Goal: Task Accomplishment & Management: Complete application form

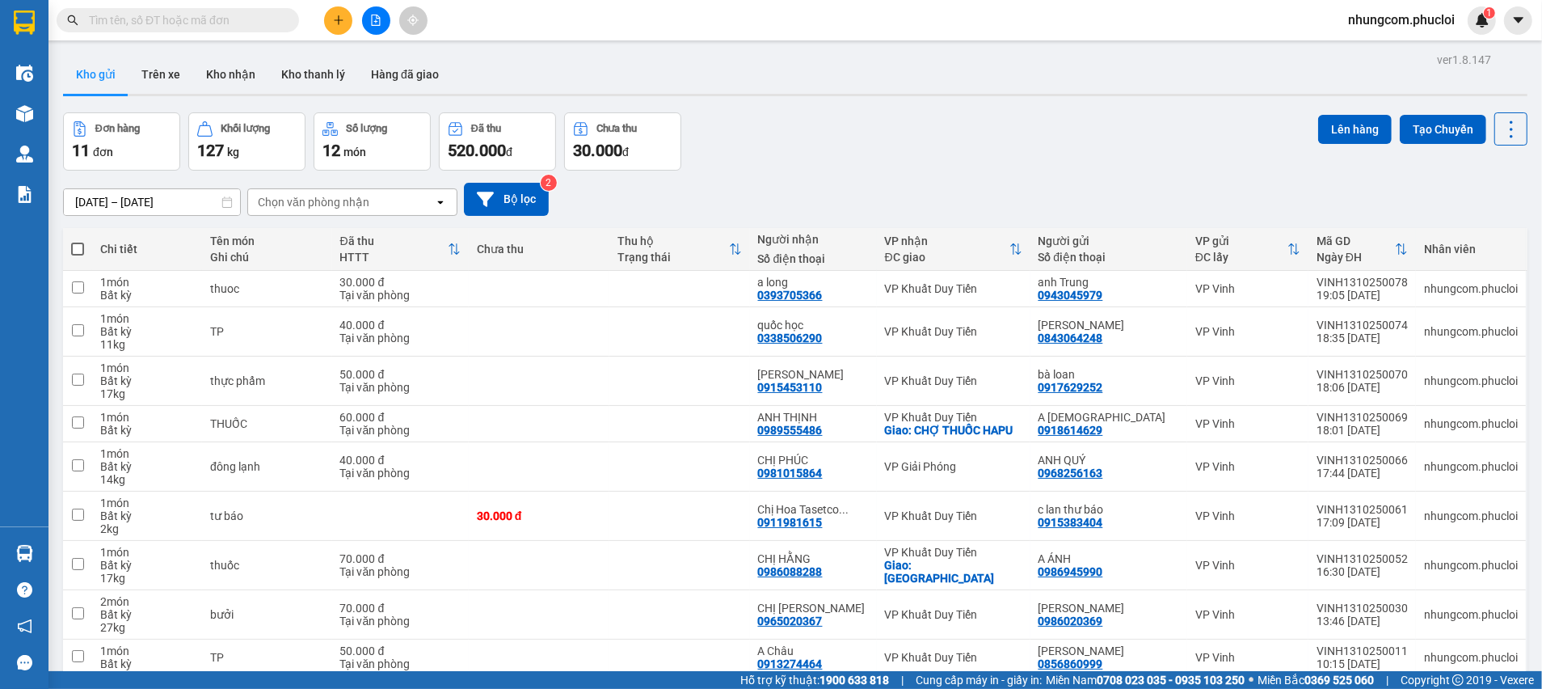
scroll to position [0, 63]
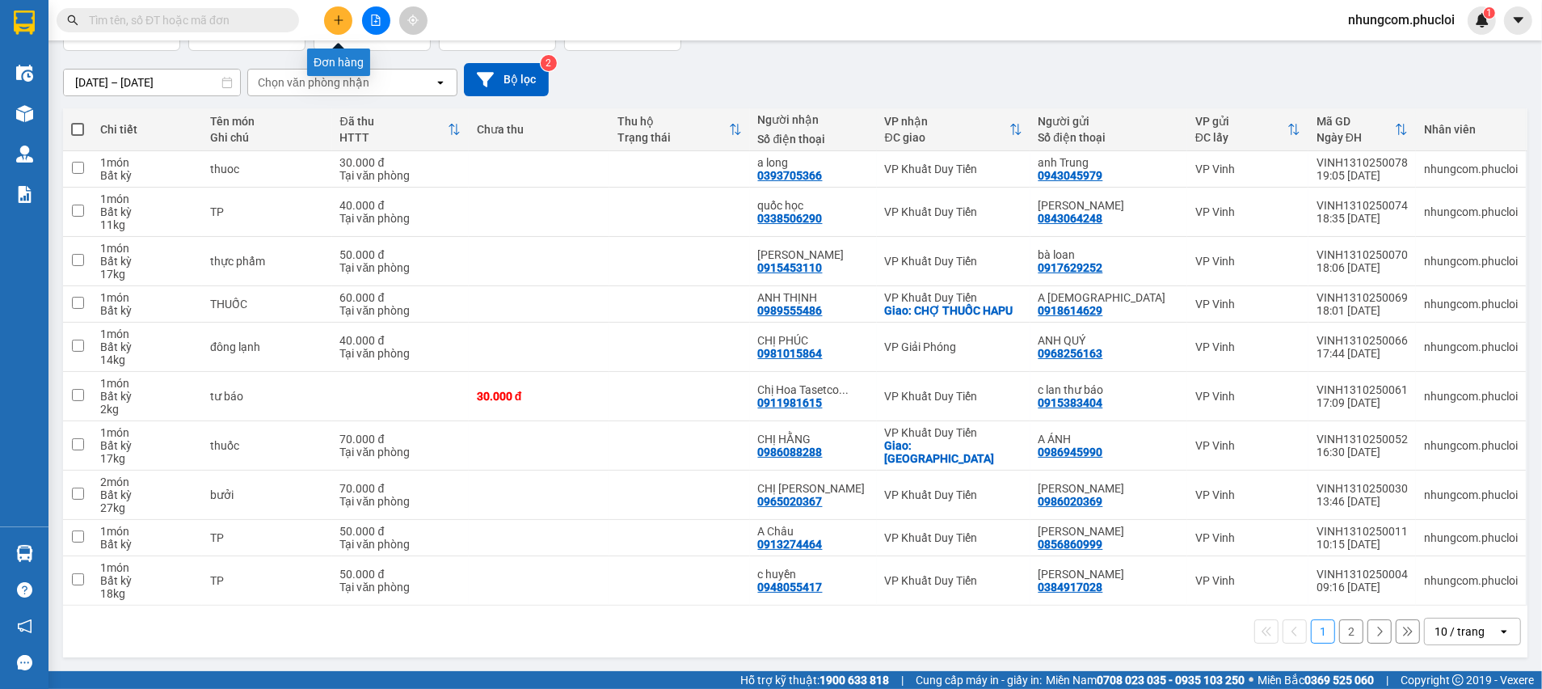
click at [331, 22] on button at bounding box center [338, 20] width 28 height 28
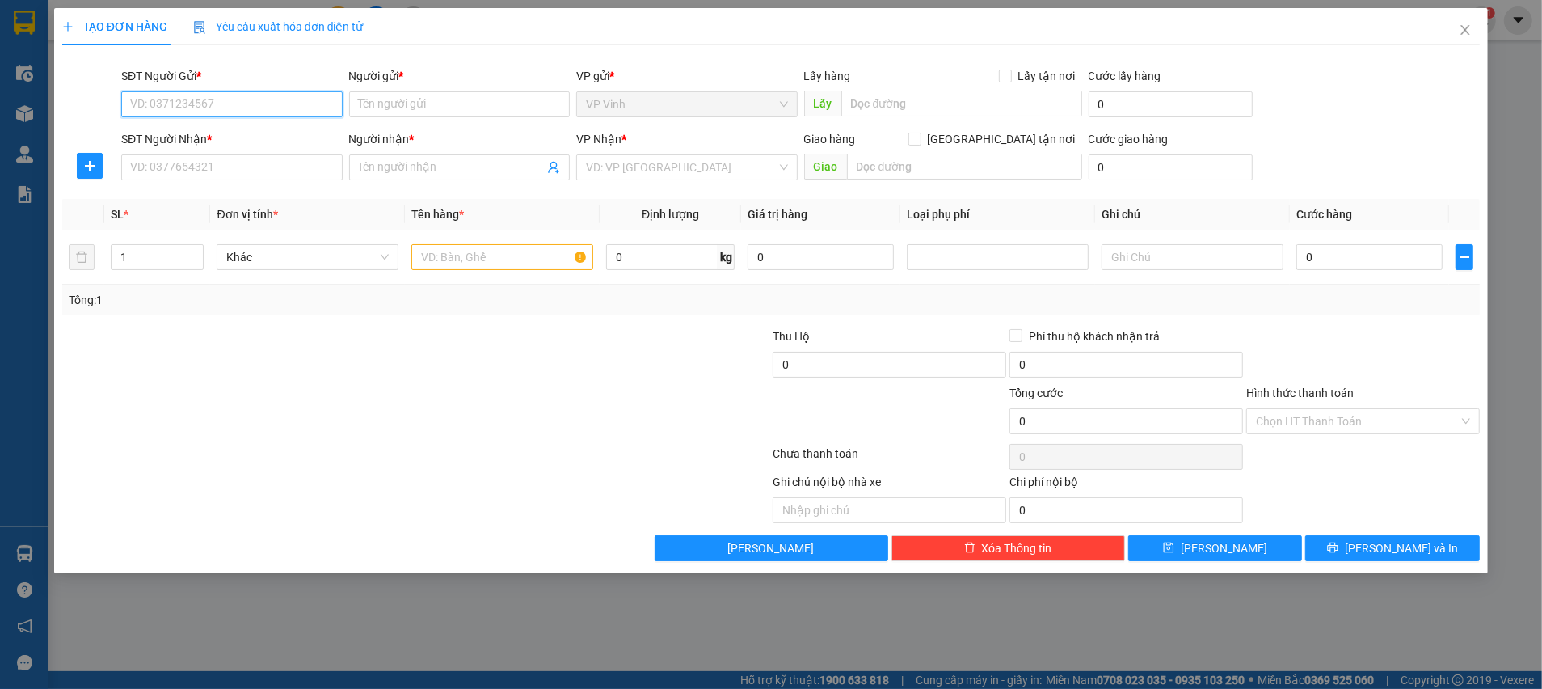
click at [282, 98] on input "SĐT Người Gửi *" at bounding box center [231, 104] width 221 height 26
click at [1463, 34] on icon "close" at bounding box center [1465, 29] width 13 height 13
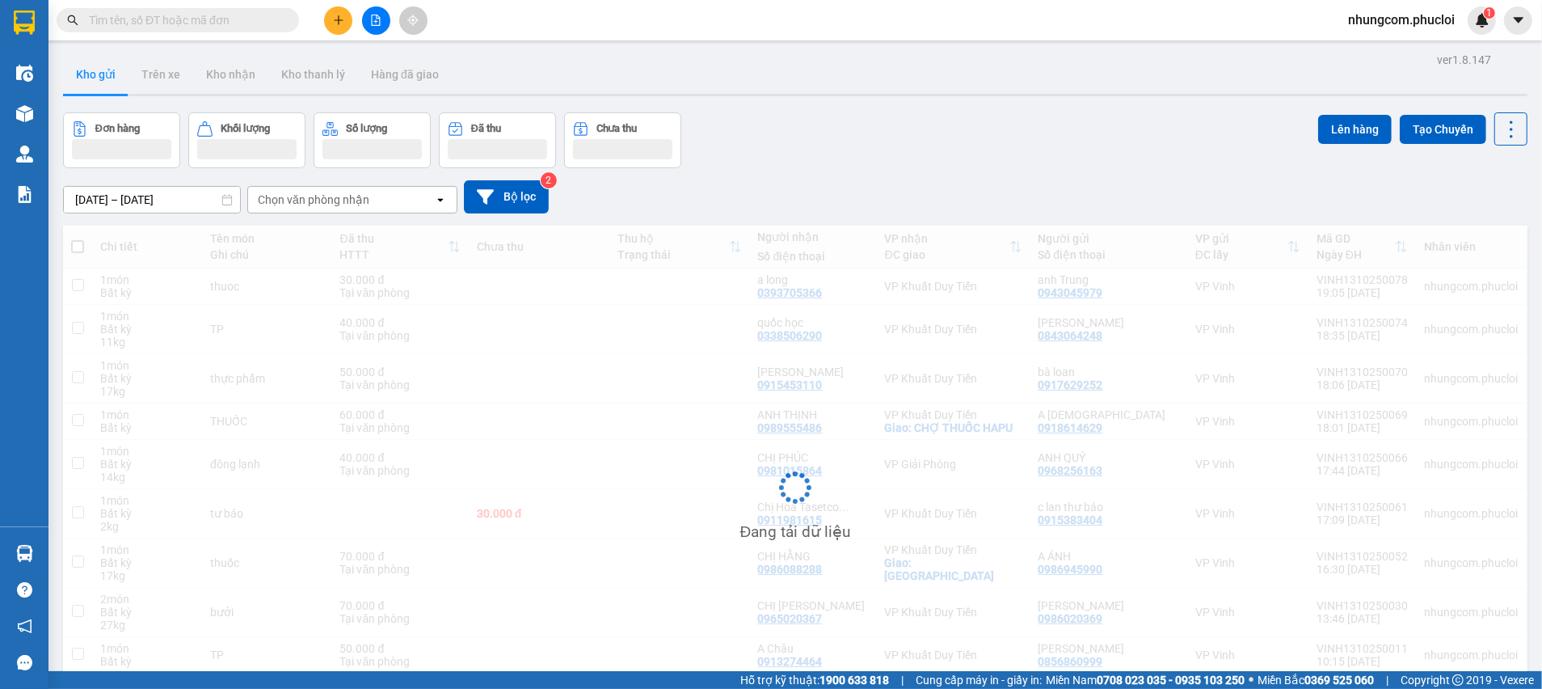
click at [245, 20] on input "text" at bounding box center [184, 20] width 191 height 18
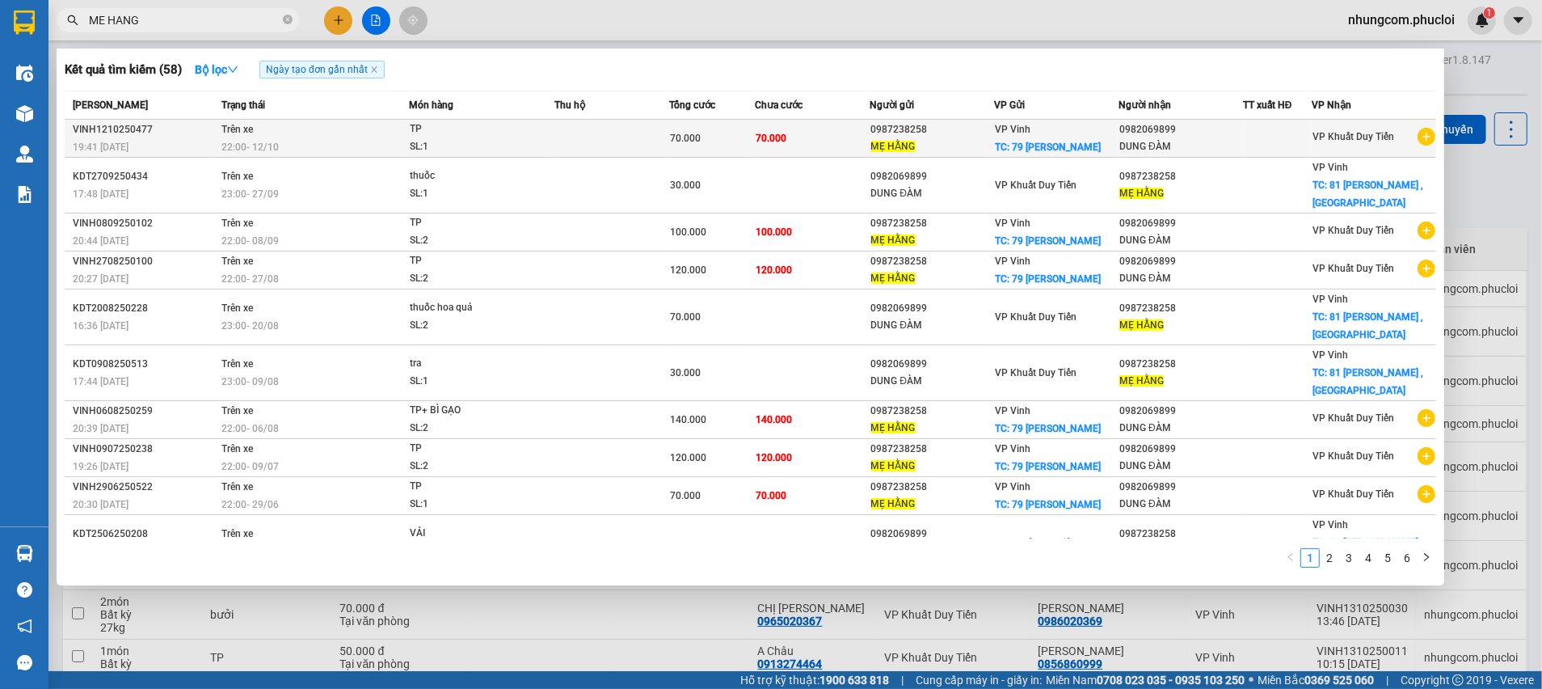
type input "ME HANG"
click at [1077, 142] on div "VP Vinh TC: 79 [PERSON_NAME]" at bounding box center [1056, 138] width 123 height 36
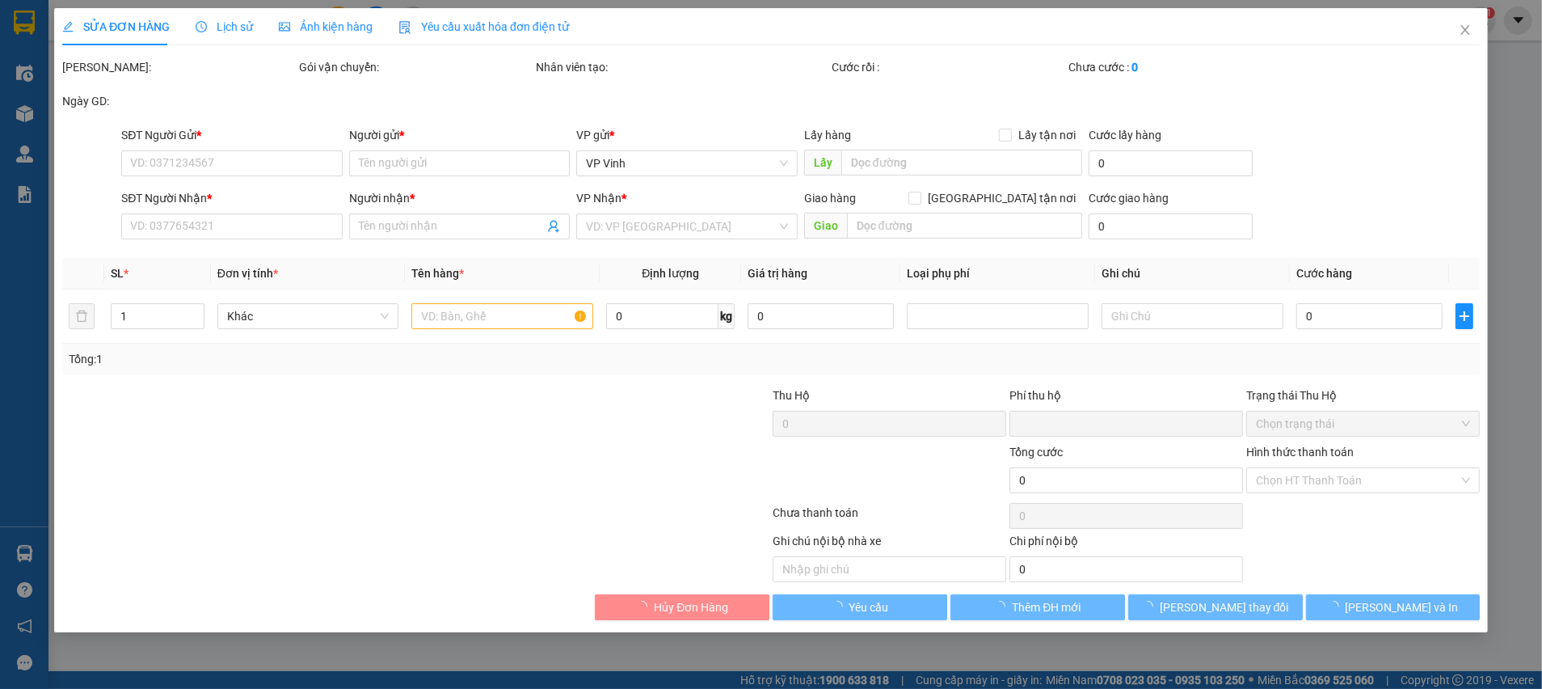
type input "0987238258"
type input "MẸ HẰNG"
checkbox input "true"
type input "79 [PERSON_NAME]"
type input "0982069899"
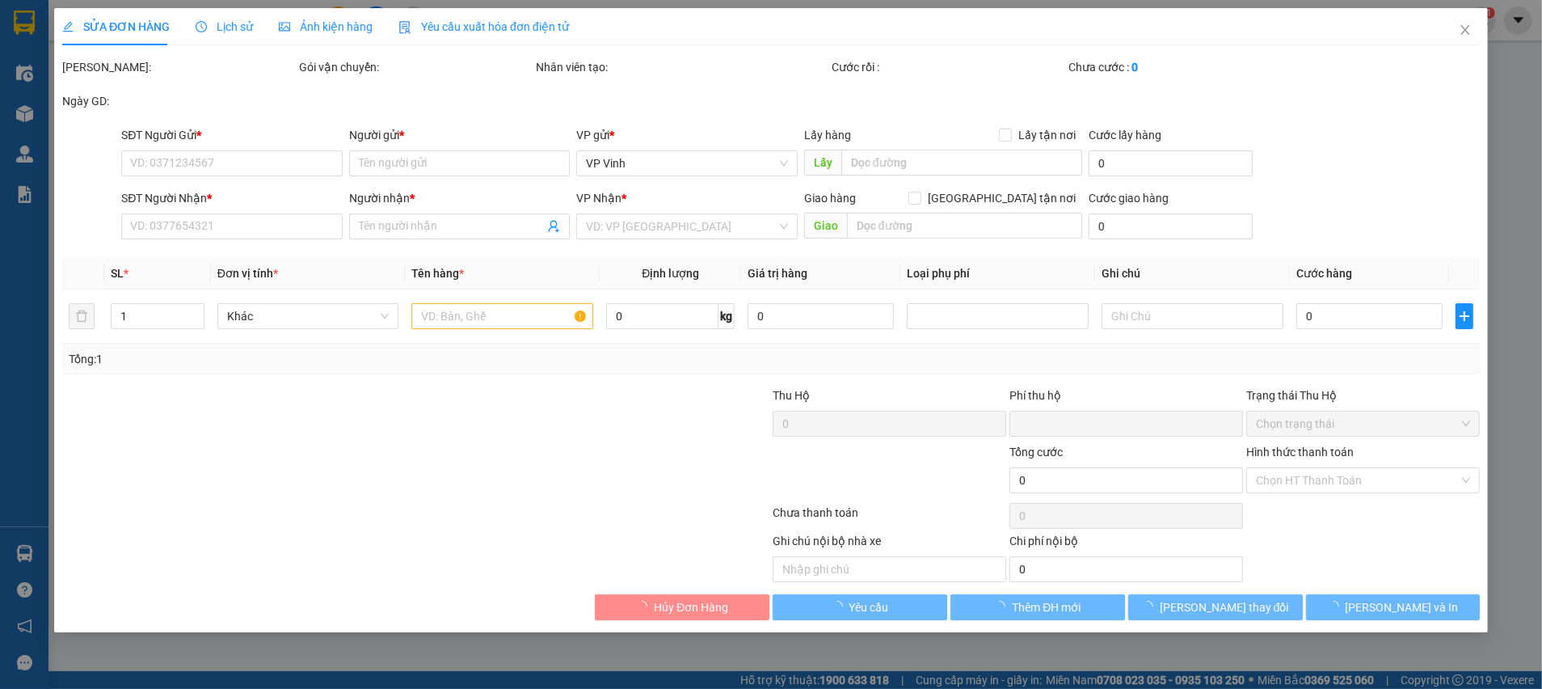
type input "DUNG ĐÀM"
type input "0"
type input "70.000"
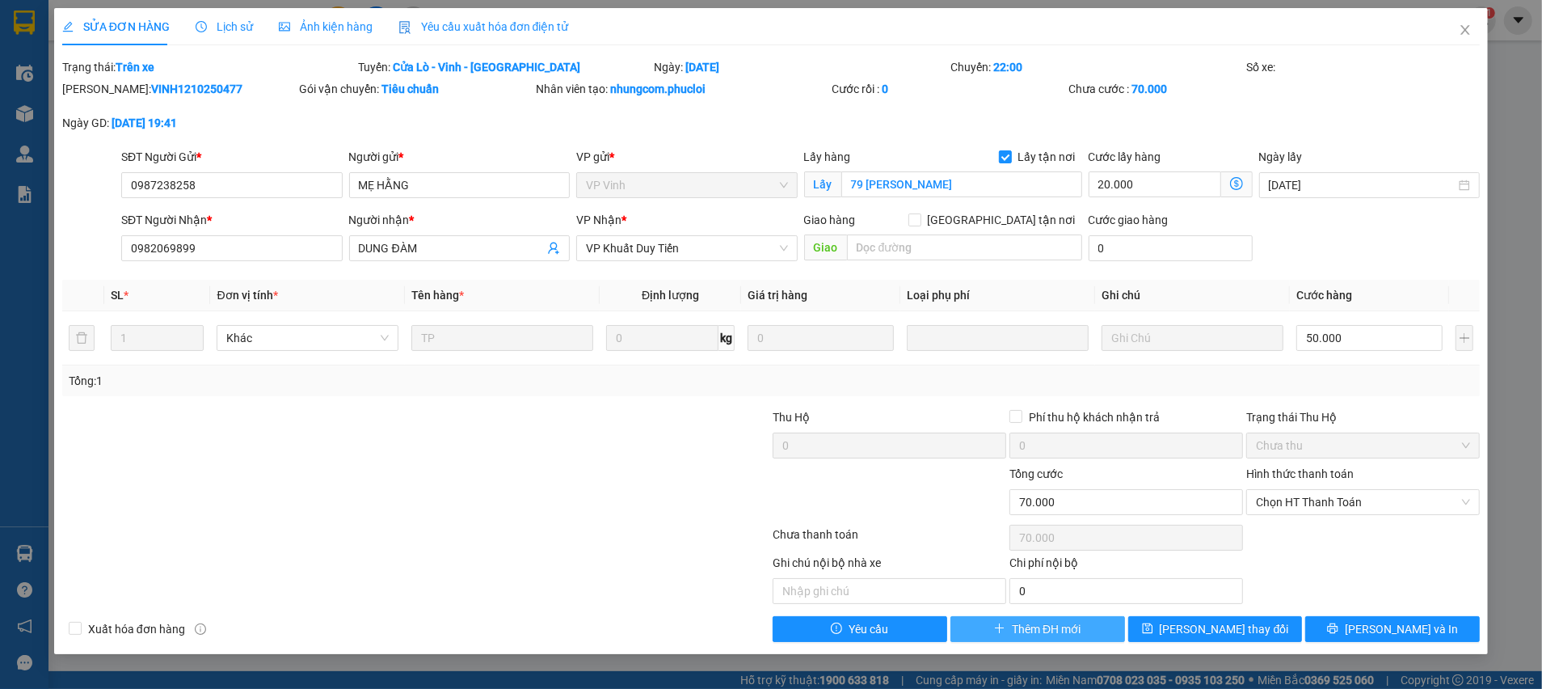
click at [1031, 630] on span "Thêm ĐH mới" at bounding box center [1046, 629] width 69 height 18
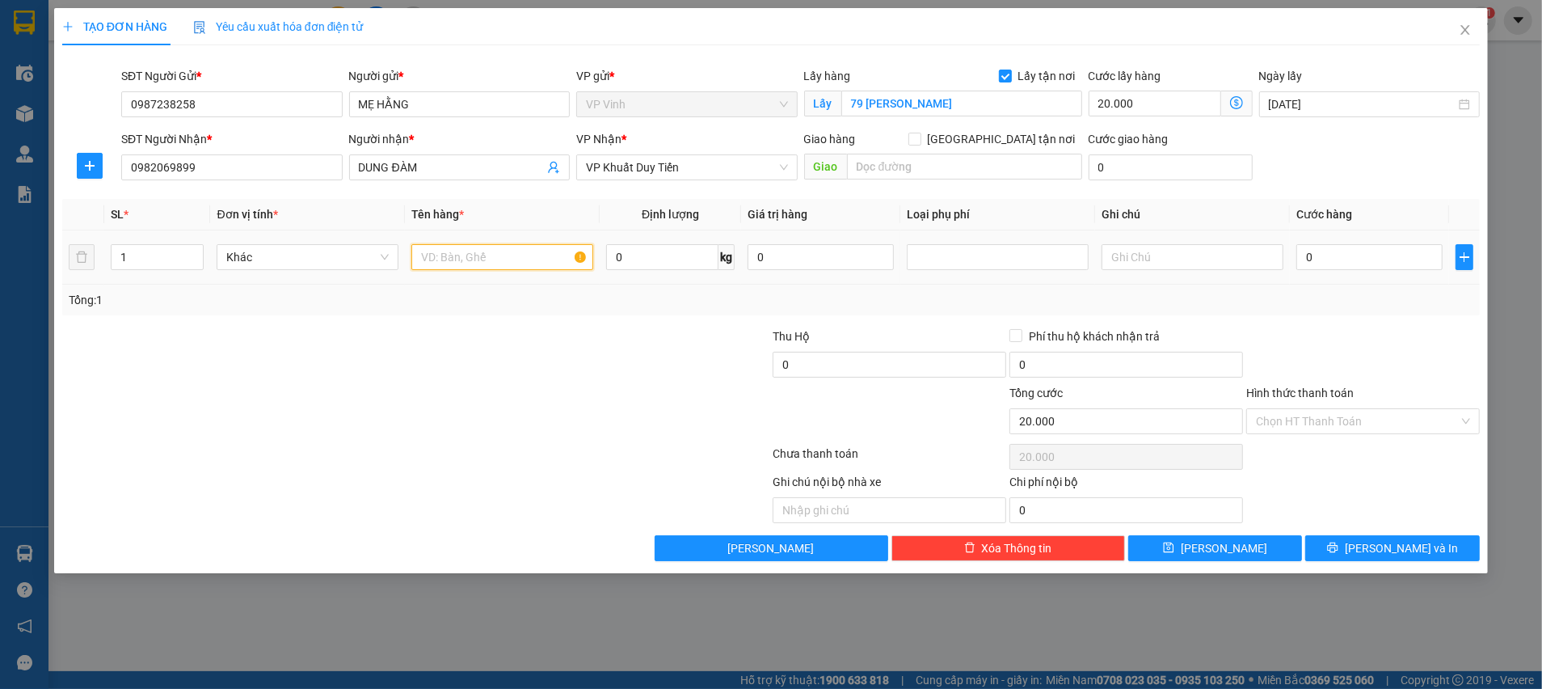
click at [514, 260] on input "text" at bounding box center [502, 257] width 182 height 26
type input "tp"
click at [1352, 254] on input "0" at bounding box center [1369, 257] width 146 height 26
type input "5"
type input "20.005"
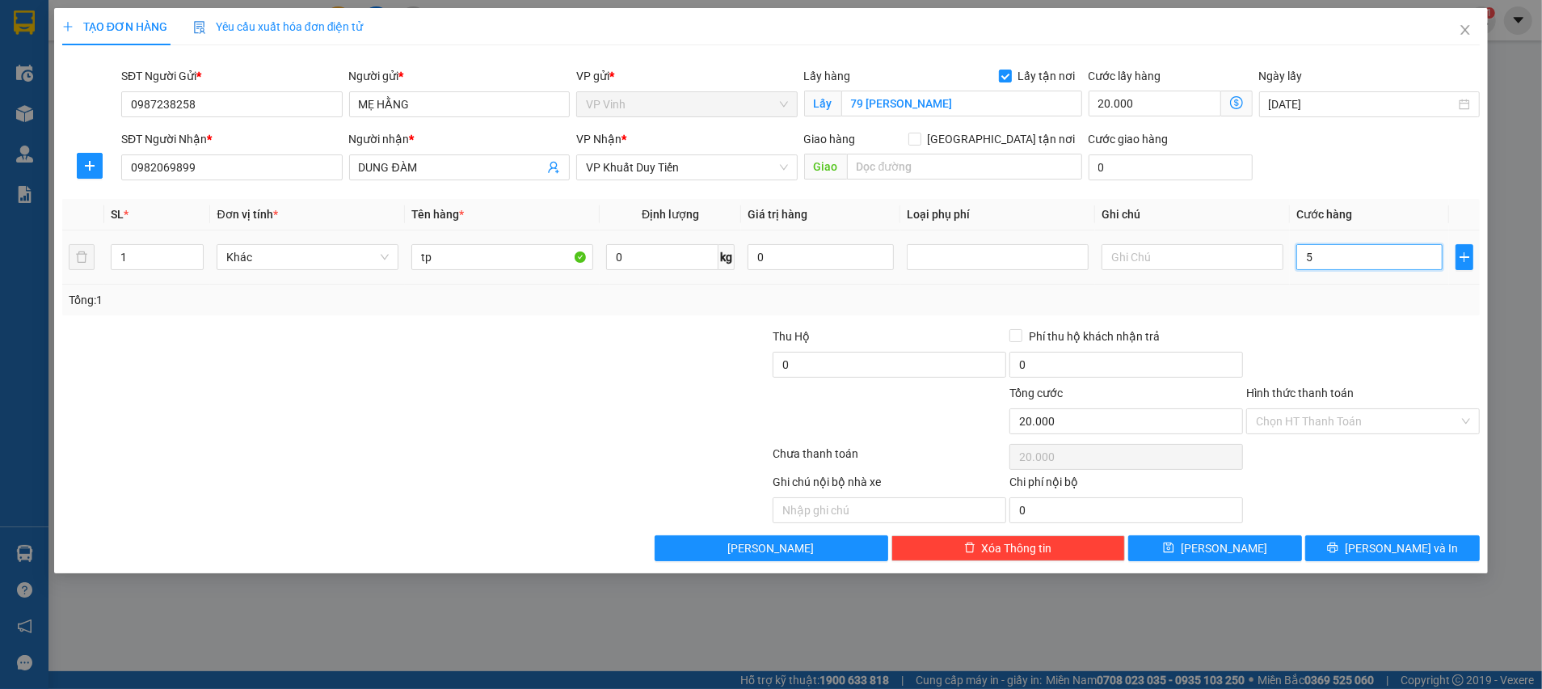
type input "20.005"
type input "50"
type input "20.050"
type input "50.000"
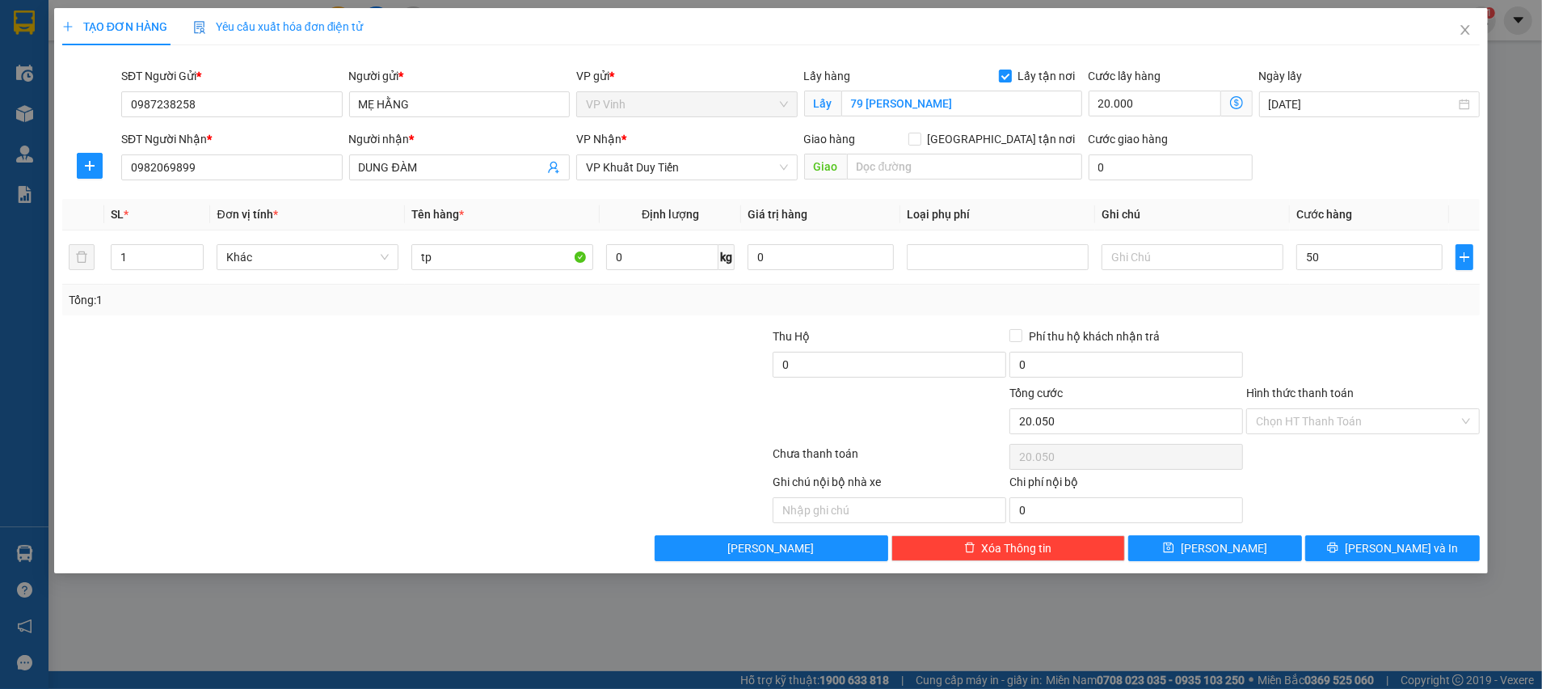
type input "70.000"
drag, startPoint x: 1281, startPoint y: 339, endPoint x: 1290, endPoint y: 346, distance: 11.5
click at [1281, 340] on div at bounding box center [1363, 355] width 237 height 57
click at [1386, 550] on span "[PERSON_NAME] và In" at bounding box center [1401, 548] width 113 height 18
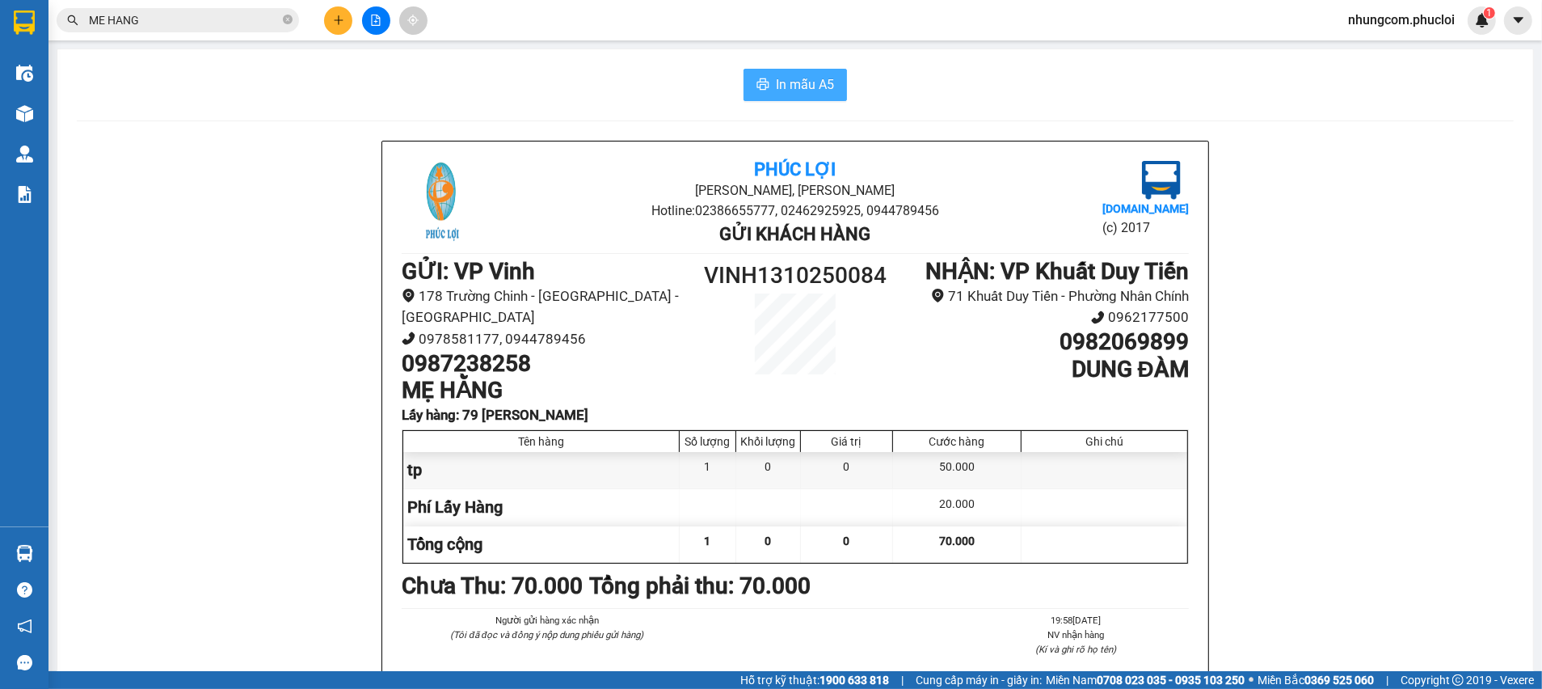
click at [796, 97] on button "In mẫu A5" at bounding box center [795, 85] width 103 height 32
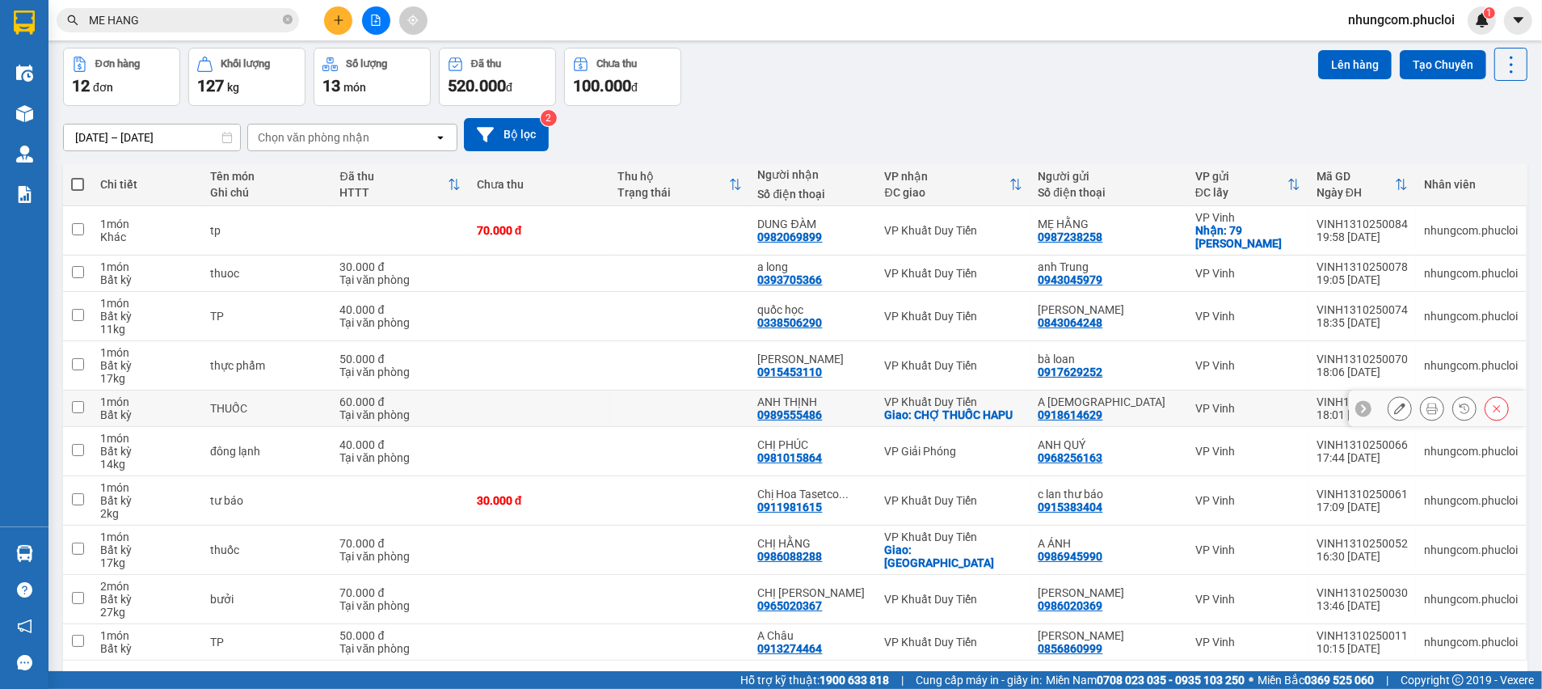
scroll to position [120, 0]
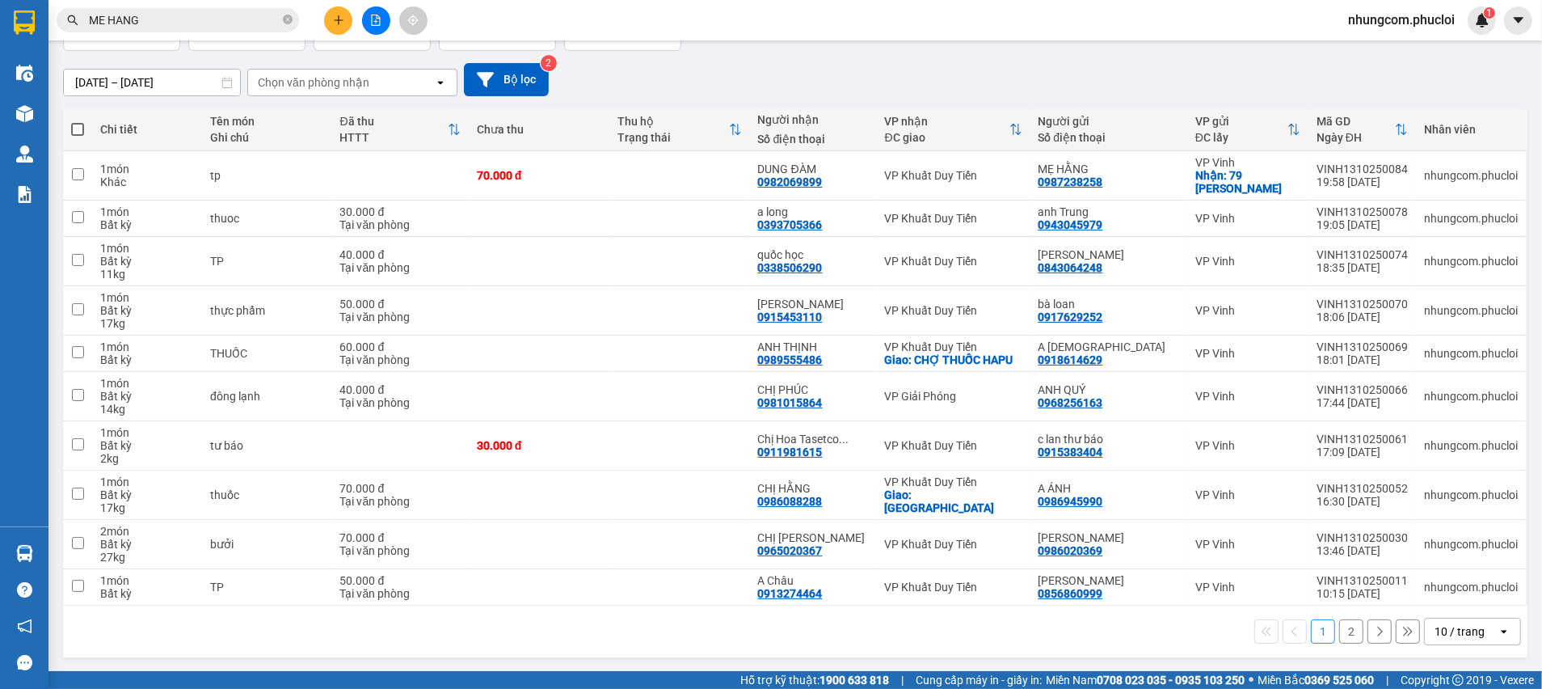
click at [82, 129] on span at bounding box center [77, 129] width 13 height 13
click at [78, 121] on input "checkbox" at bounding box center [78, 121] width 0 height 0
checkbox input "true"
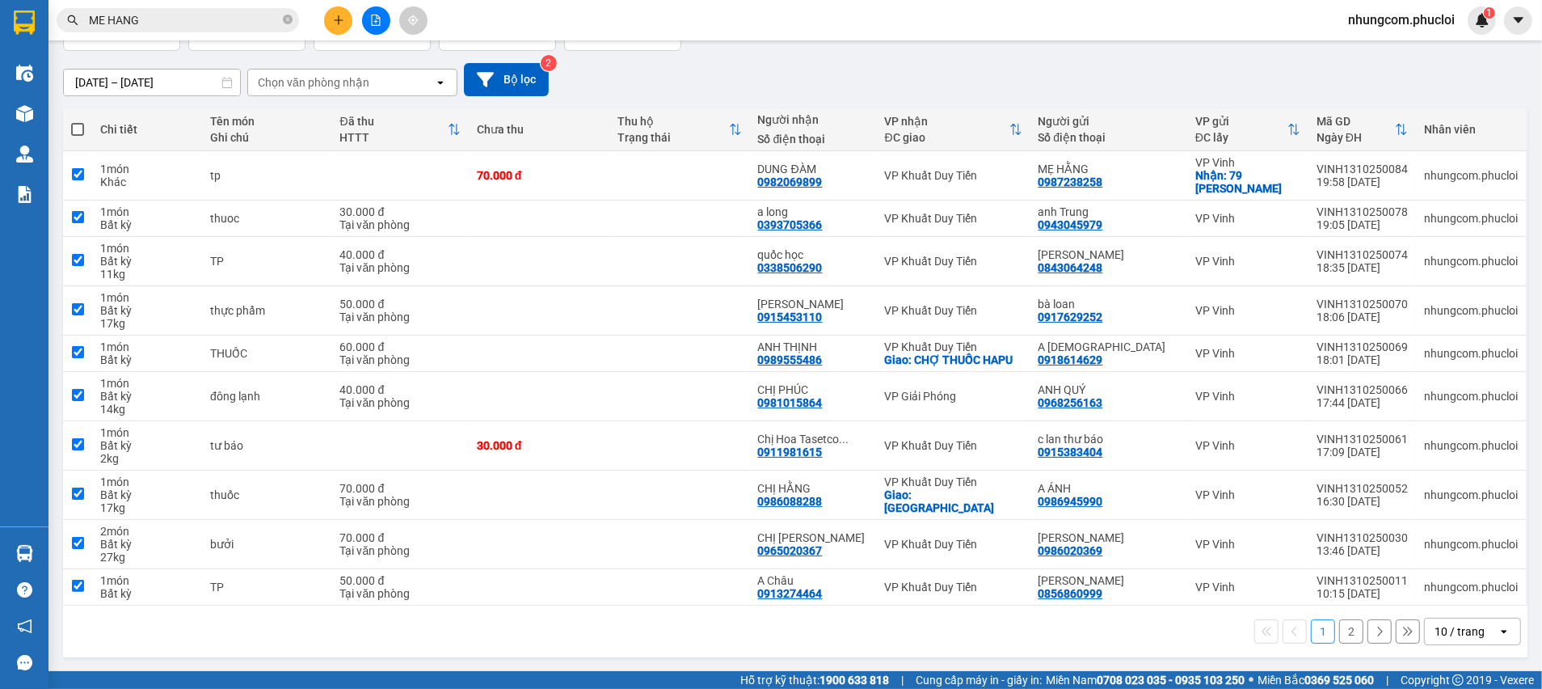
checkbox input "true"
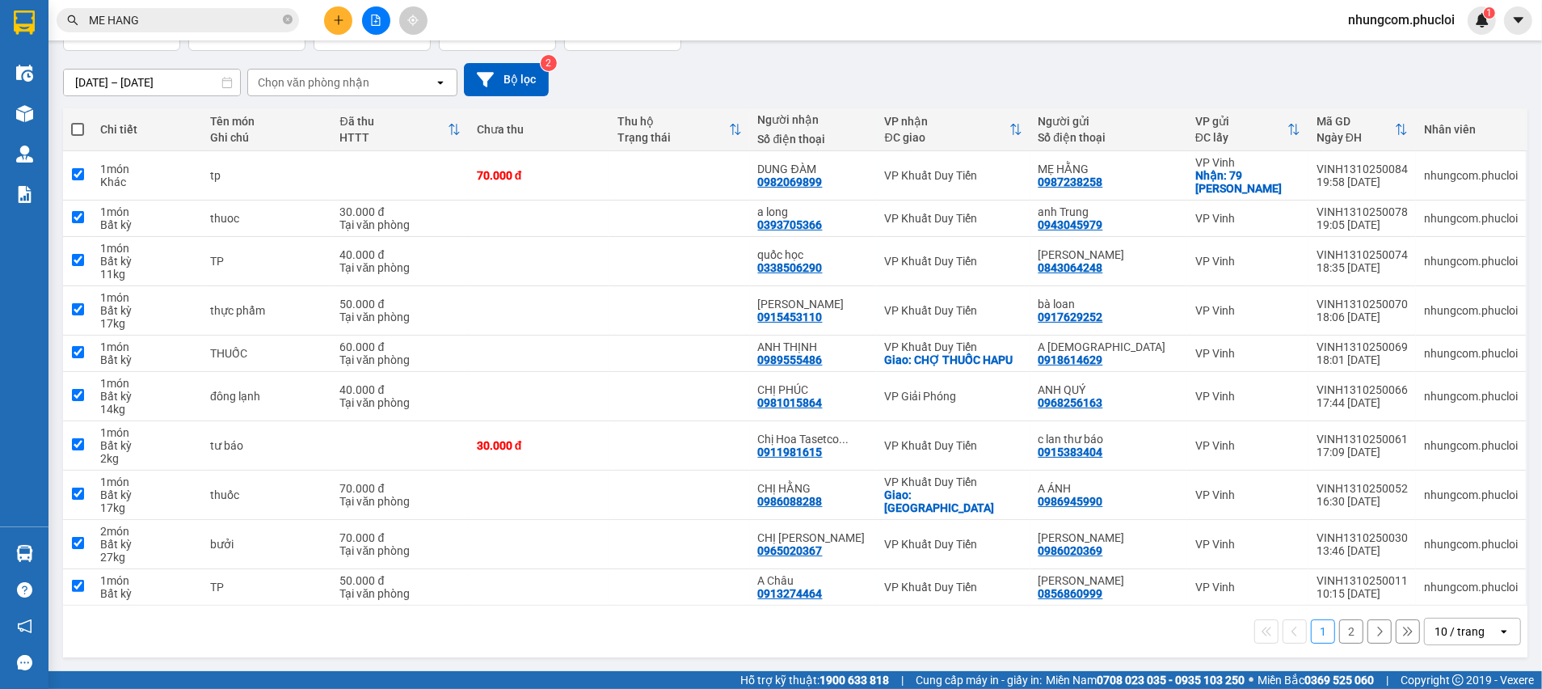
checkbox input "true"
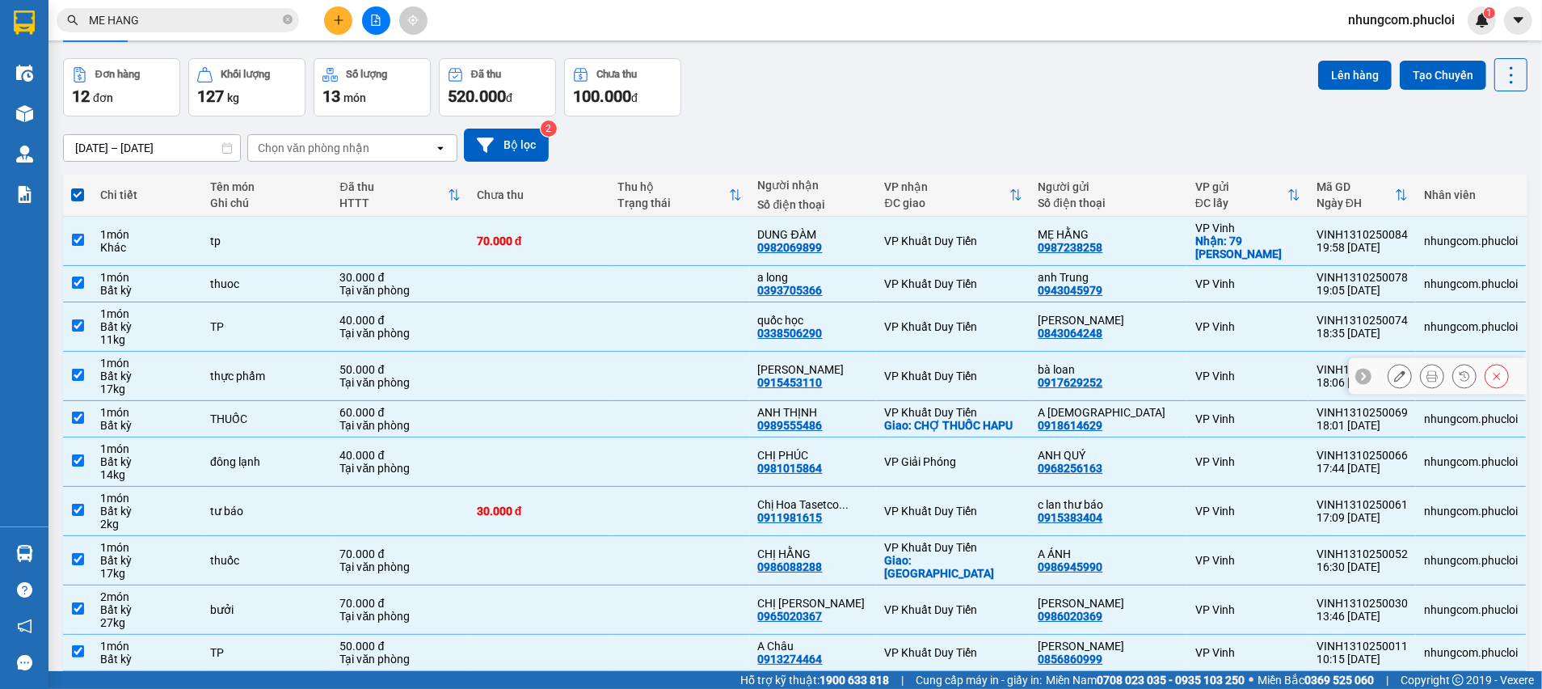
scroll to position [0, 0]
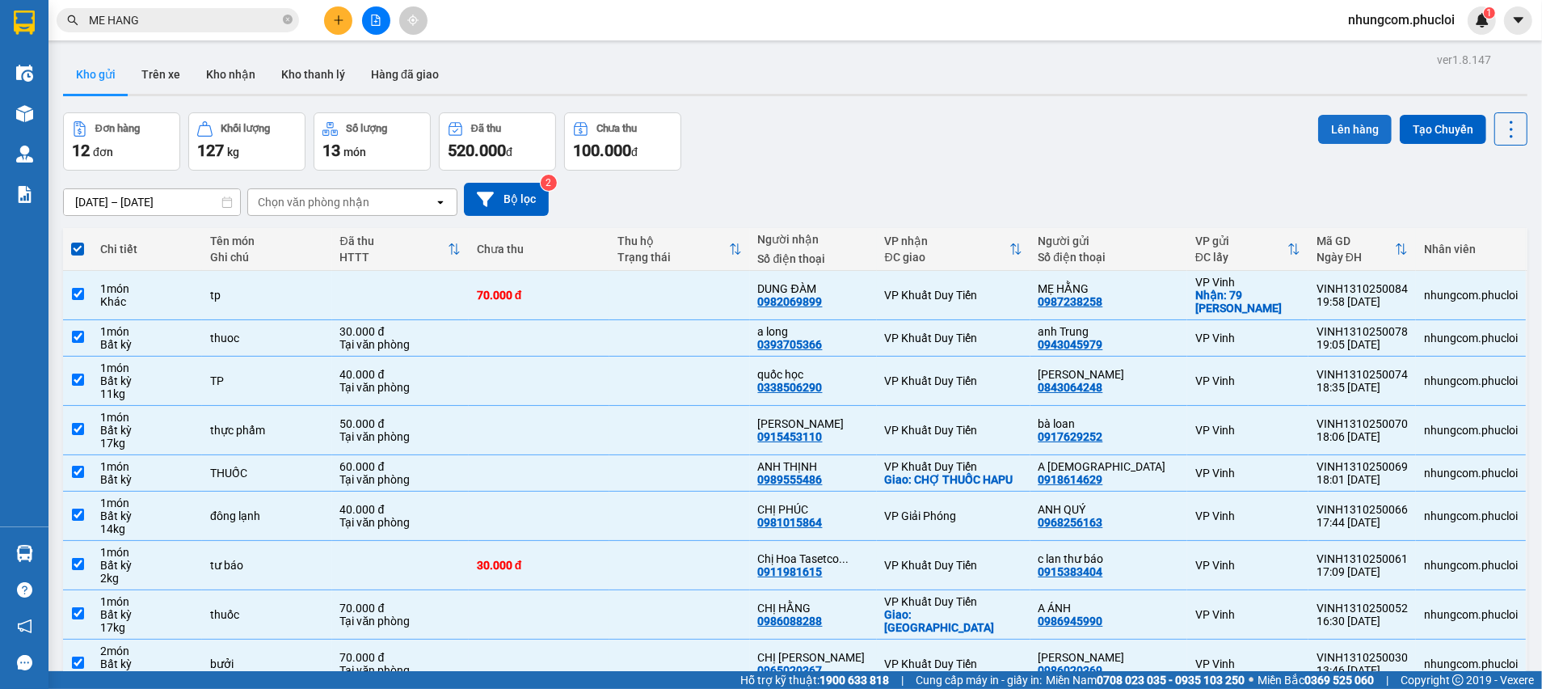
click at [1332, 131] on button "Lên hàng" at bounding box center [1355, 129] width 74 height 29
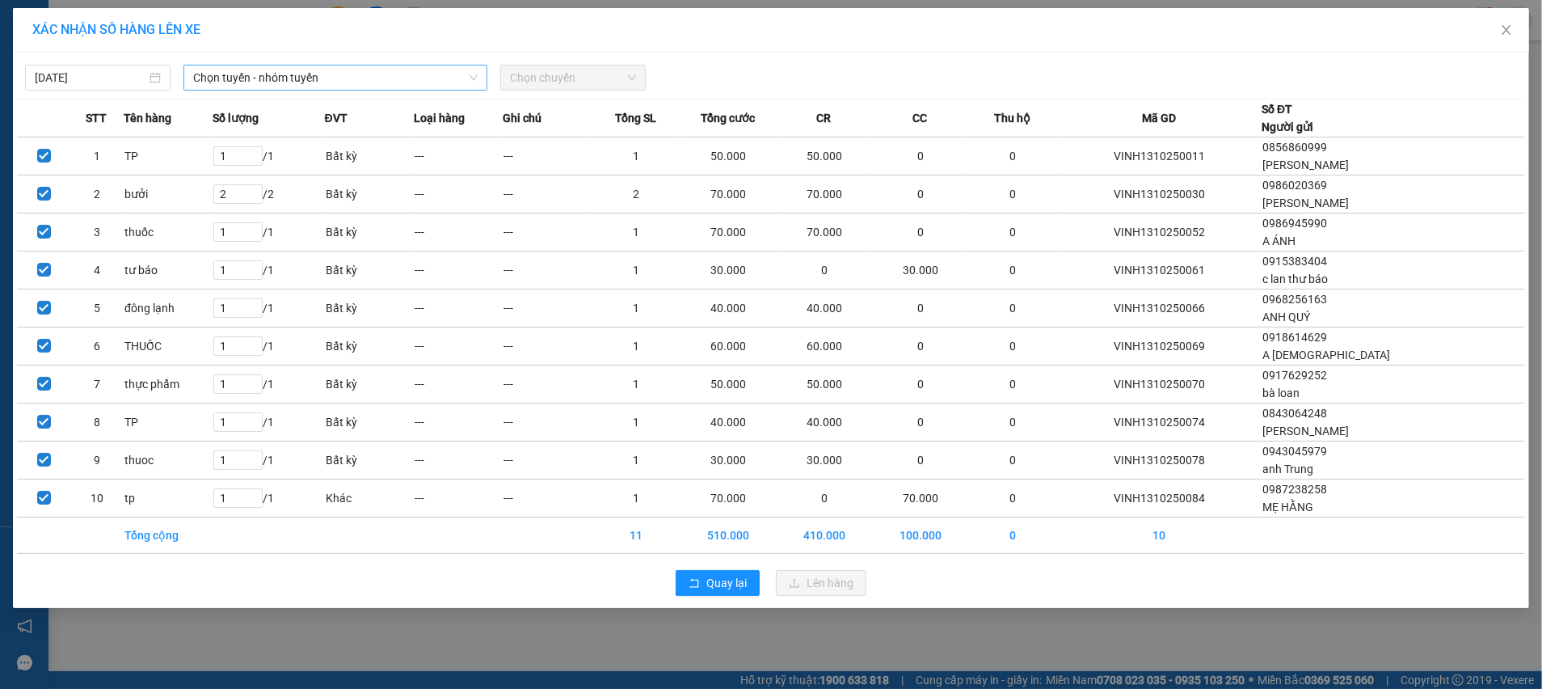
click at [433, 73] on span "Chọn tuyến - nhóm tuyến" at bounding box center [335, 77] width 285 height 24
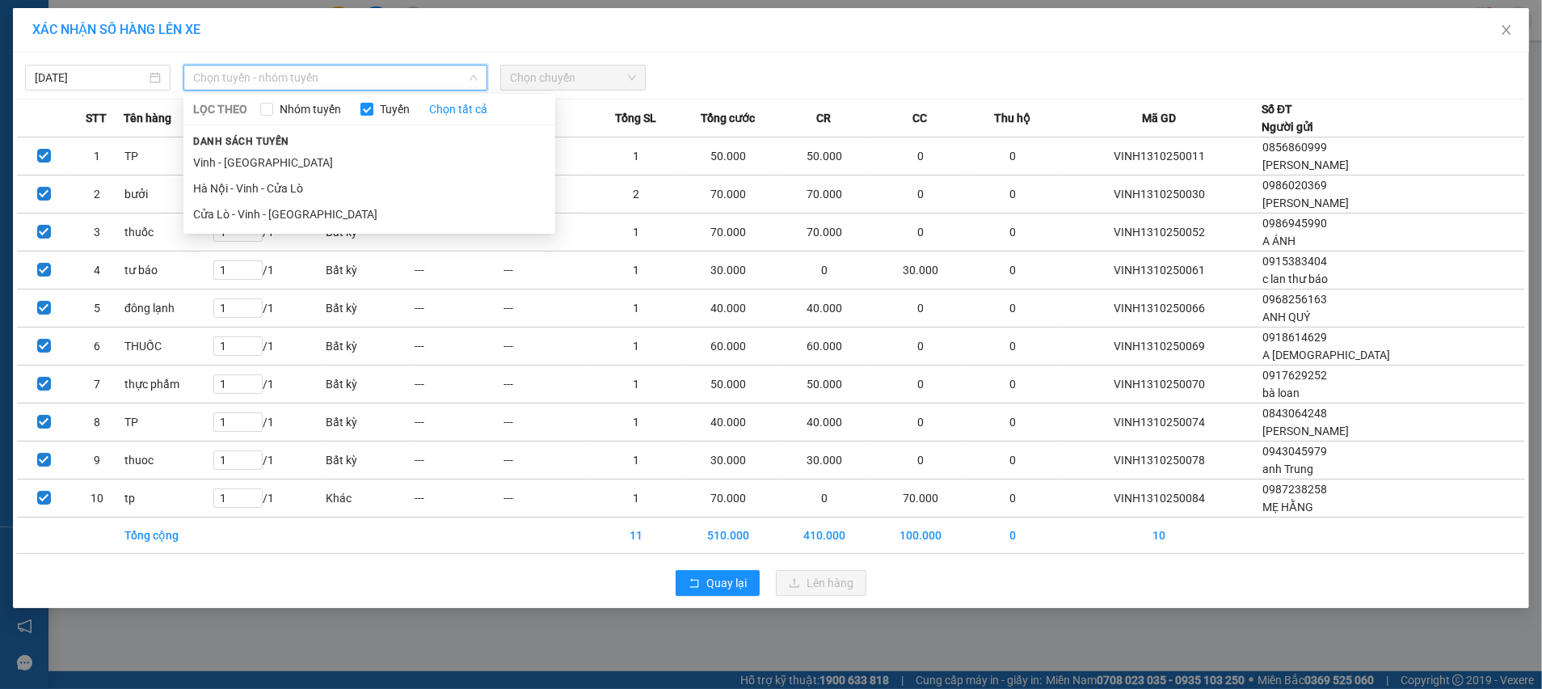
drag, startPoint x: 245, startPoint y: 207, endPoint x: 555, endPoint y: 83, distance: 334.1
click at [244, 207] on li "Cửa Lò - Vinh - [GEOGRAPHIC_DATA]" at bounding box center [369, 214] width 372 height 26
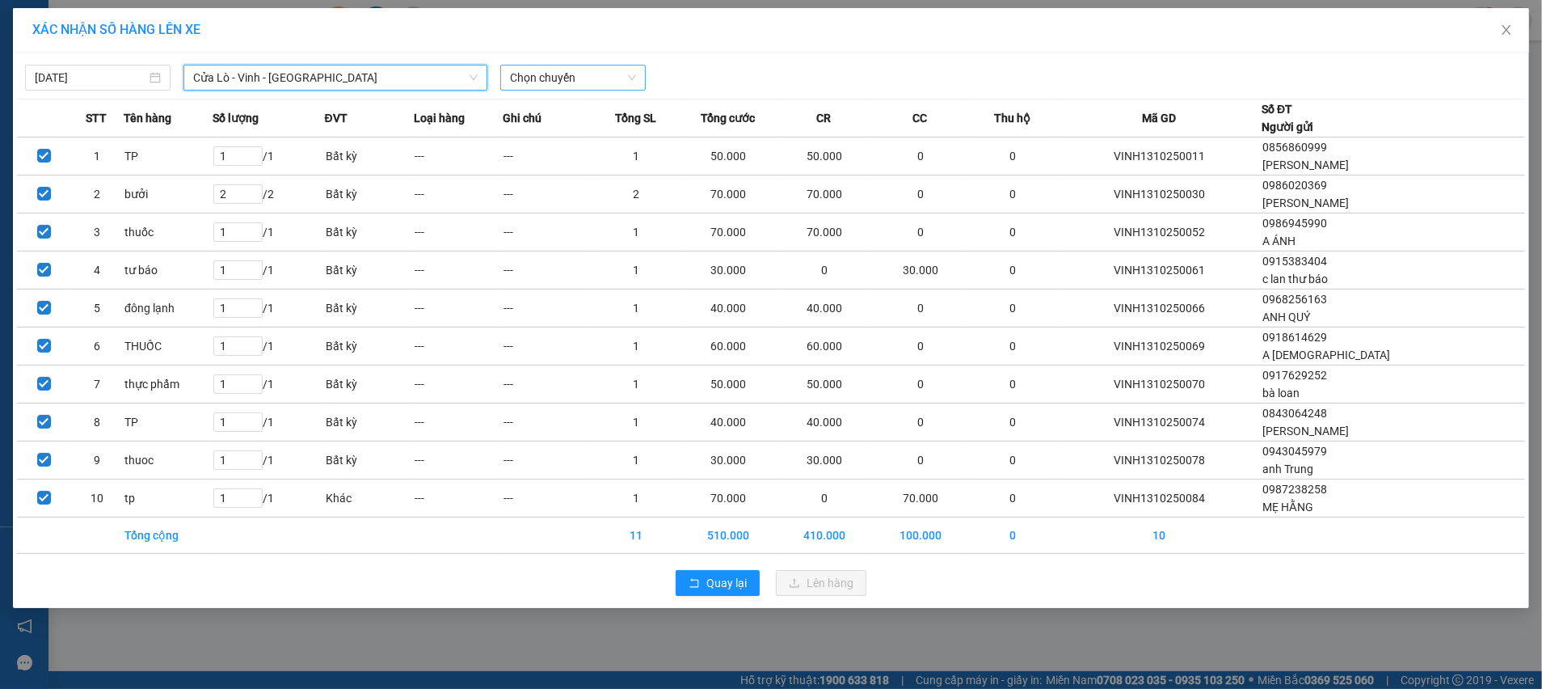
click at [579, 68] on span "Chọn chuyến" at bounding box center [573, 77] width 126 height 24
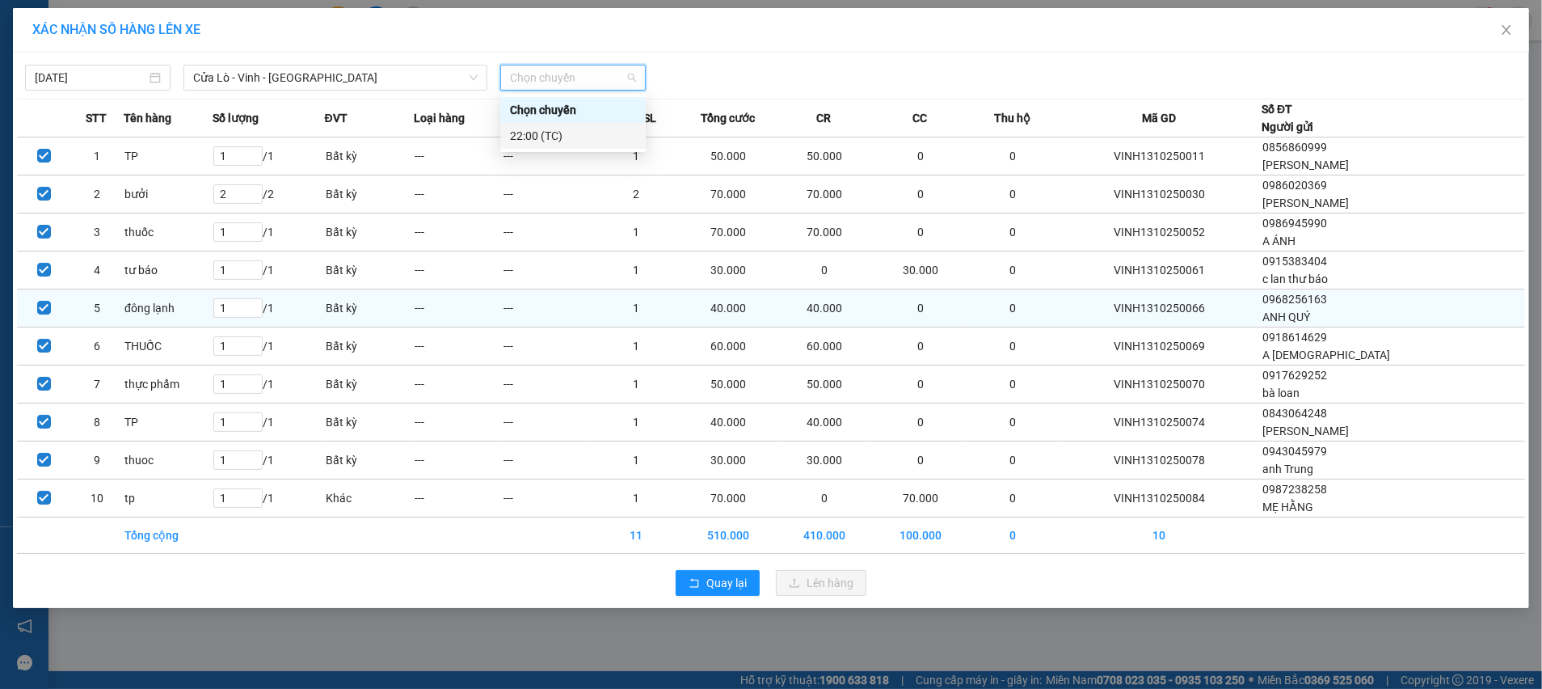
drag, startPoint x: 528, startPoint y: 135, endPoint x: 830, endPoint y: 332, distance: 360.9
click at [536, 144] on div "22:00 (TC)" at bounding box center [573, 136] width 126 height 18
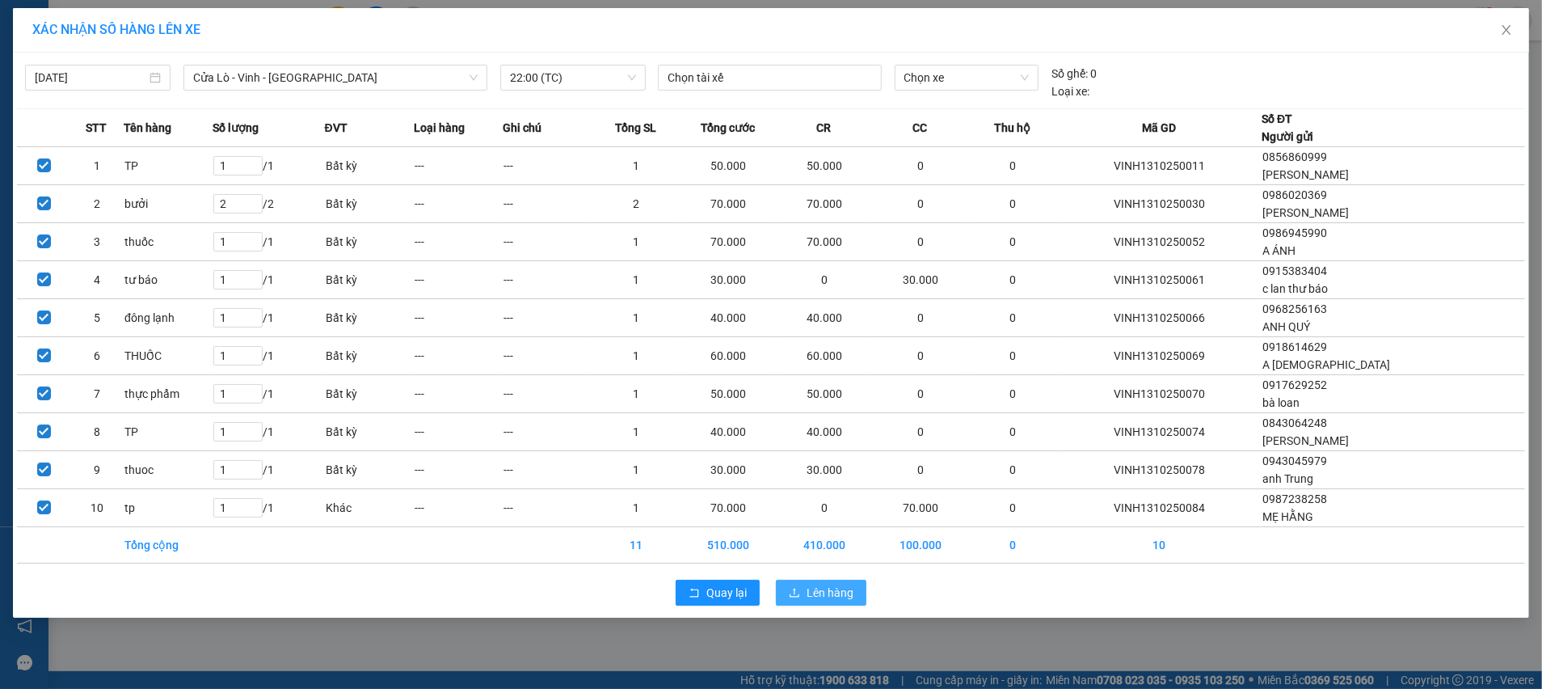
click at [833, 586] on span "Lên hàng" at bounding box center [830, 593] width 47 height 18
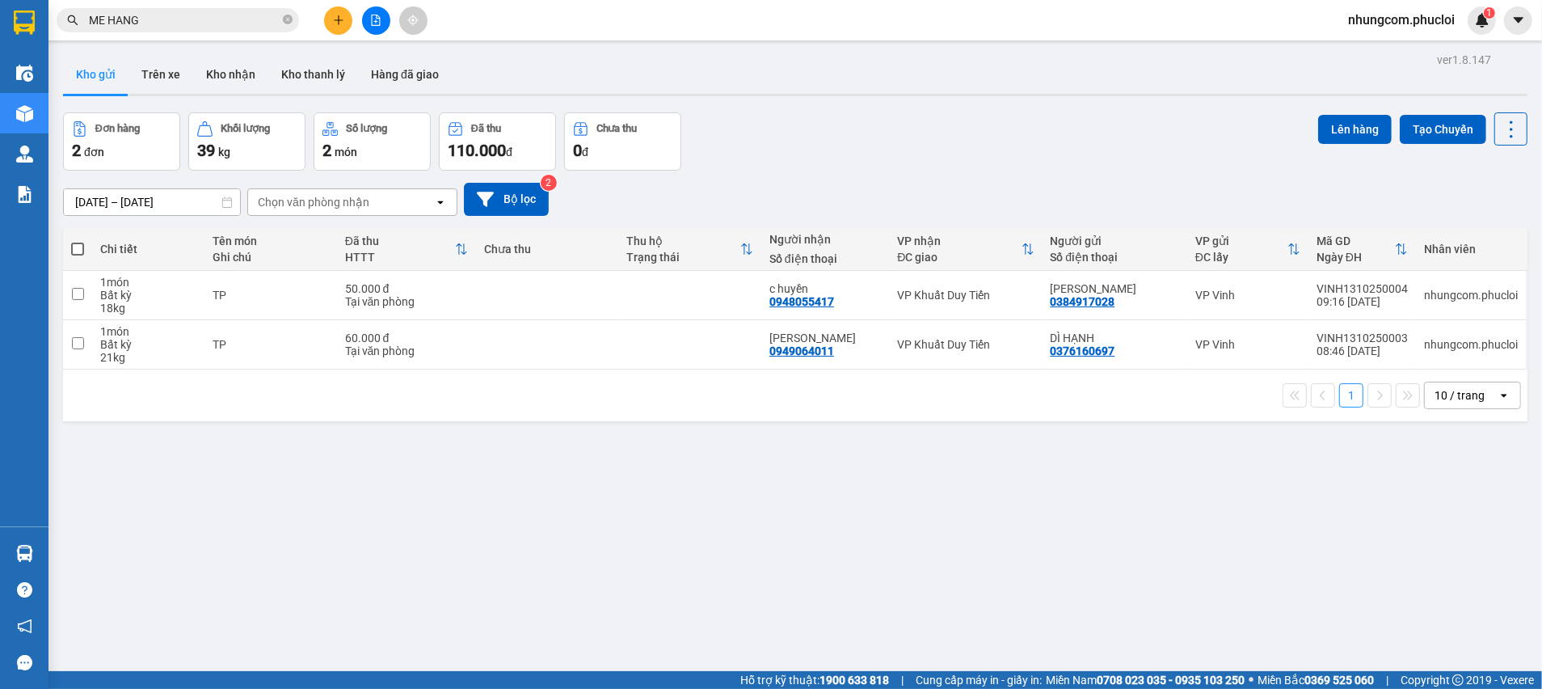
drag, startPoint x: 82, startPoint y: 245, endPoint x: 117, endPoint y: 250, distance: 35.9
click at [81, 245] on span at bounding box center [77, 248] width 13 height 13
click at [78, 241] on input "checkbox" at bounding box center [78, 241] width 0 height 0
checkbox input "true"
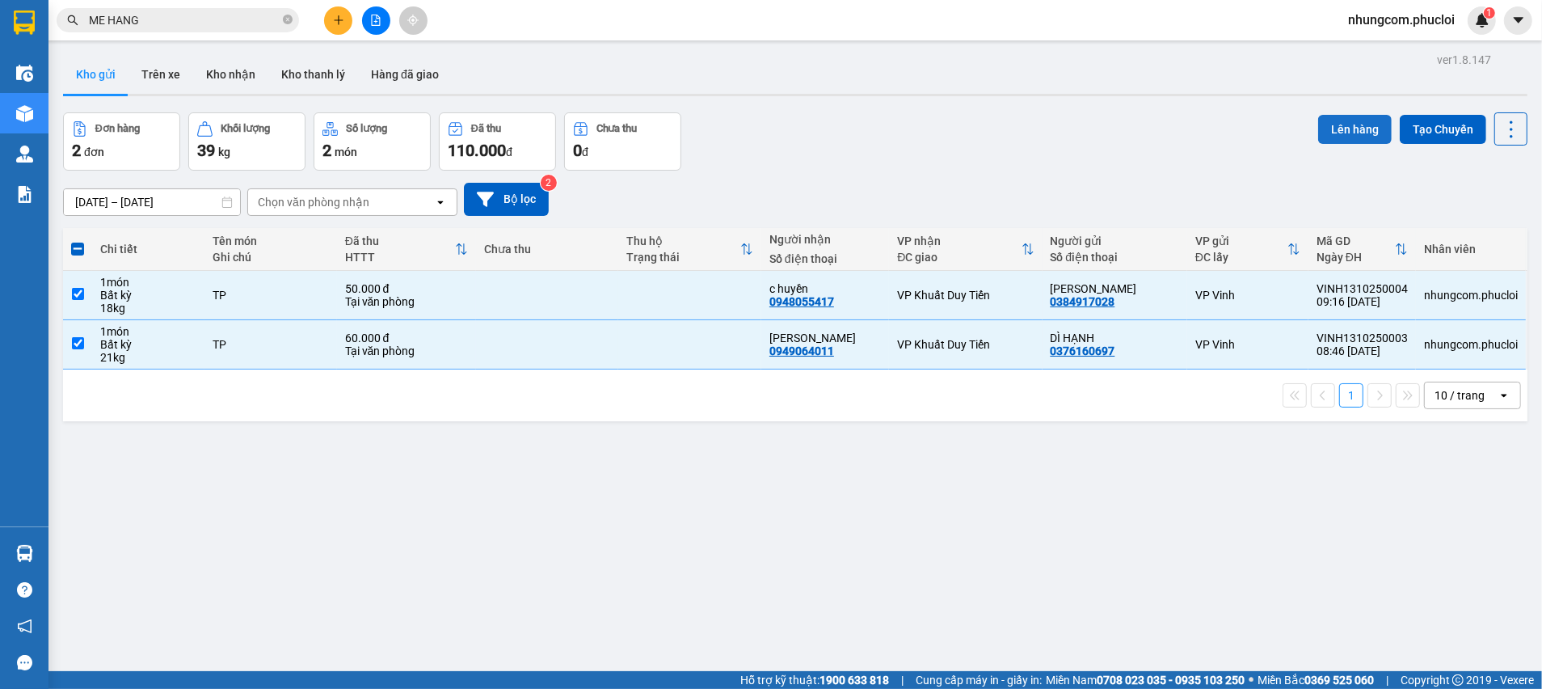
click at [1341, 134] on button "Lên hàng" at bounding box center [1355, 129] width 74 height 29
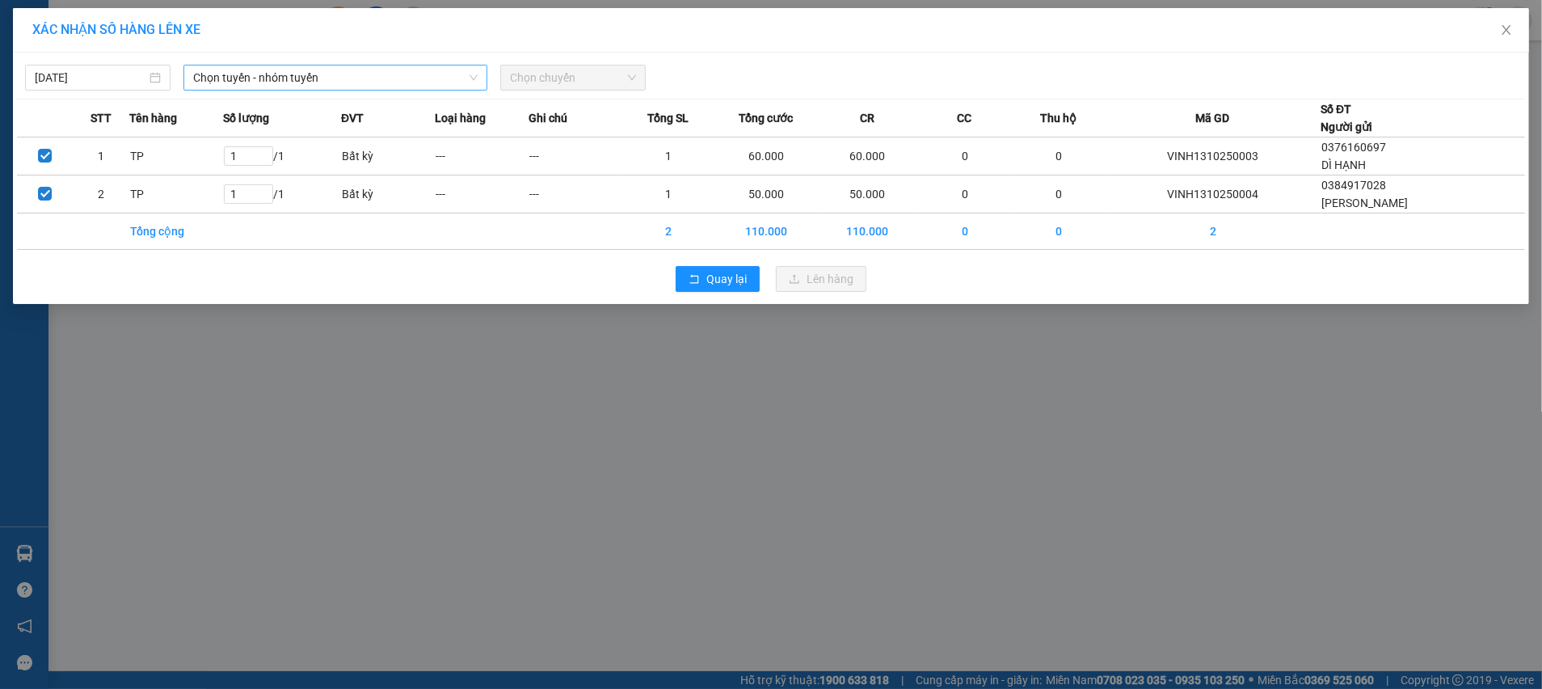
click at [424, 78] on span "Chọn tuyến - nhóm tuyến" at bounding box center [335, 77] width 285 height 24
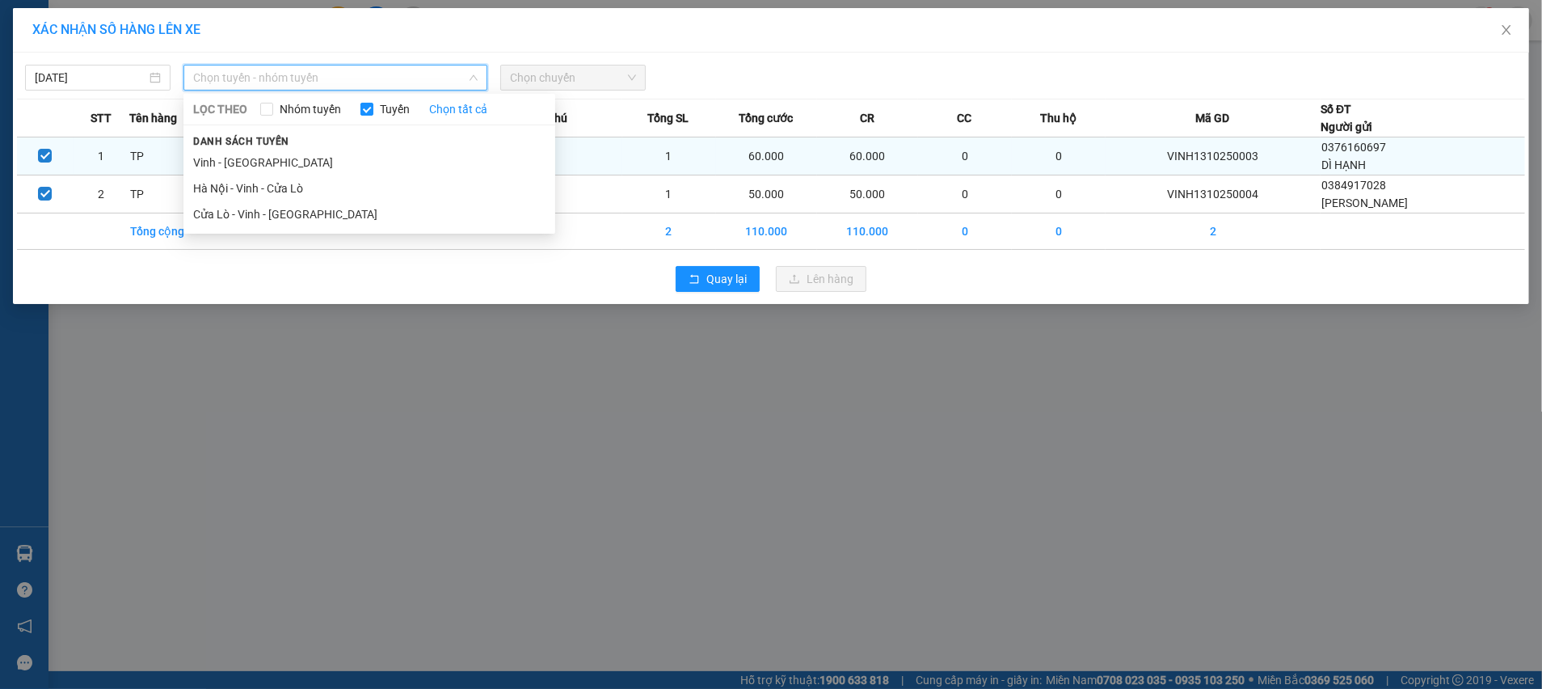
drag, startPoint x: 244, startPoint y: 212, endPoint x: 402, endPoint y: 162, distance: 165.1
click at [246, 211] on li "Cửa Lò - Vinh - [GEOGRAPHIC_DATA]" at bounding box center [369, 214] width 372 height 26
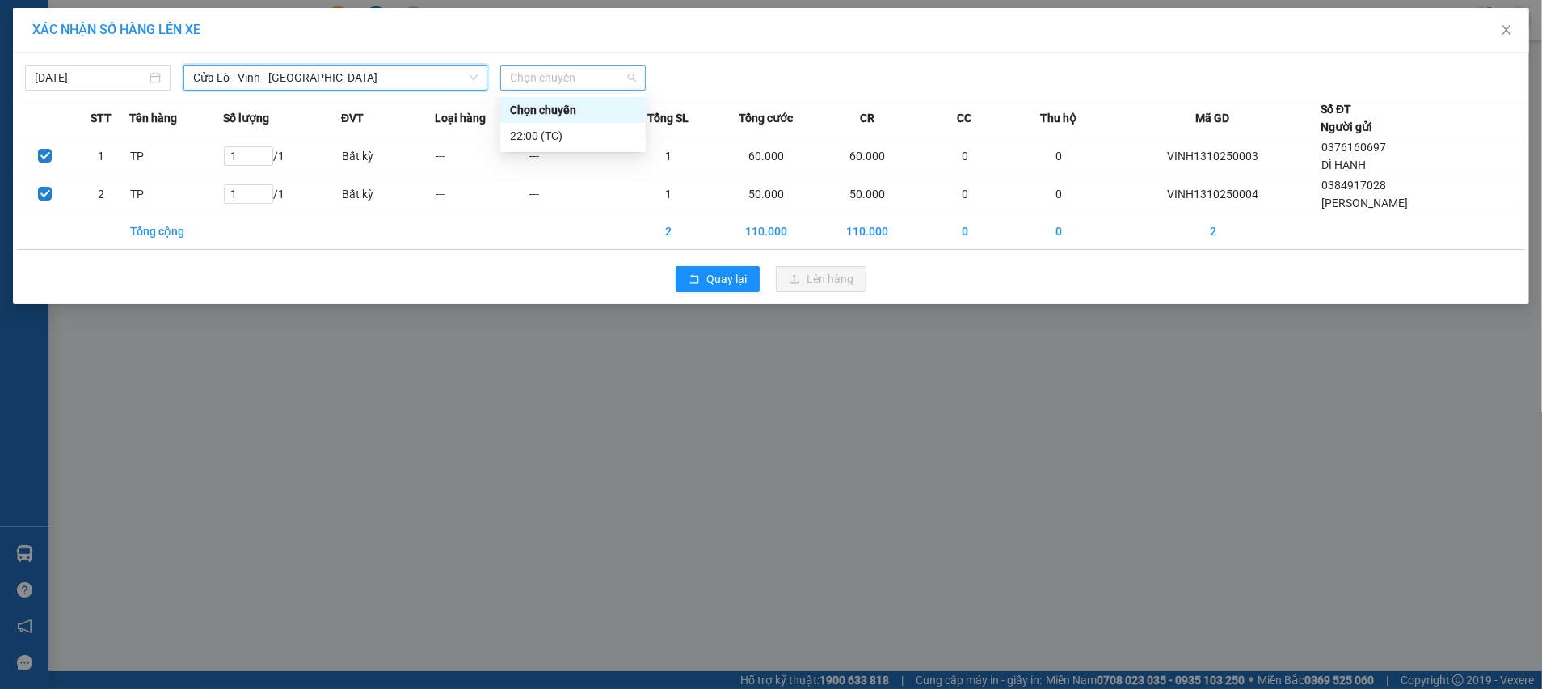
click at [631, 73] on span "Chọn chuyến" at bounding box center [573, 77] width 126 height 24
click at [525, 144] on div "22:00 (TC)" at bounding box center [573, 136] width 126 height 18
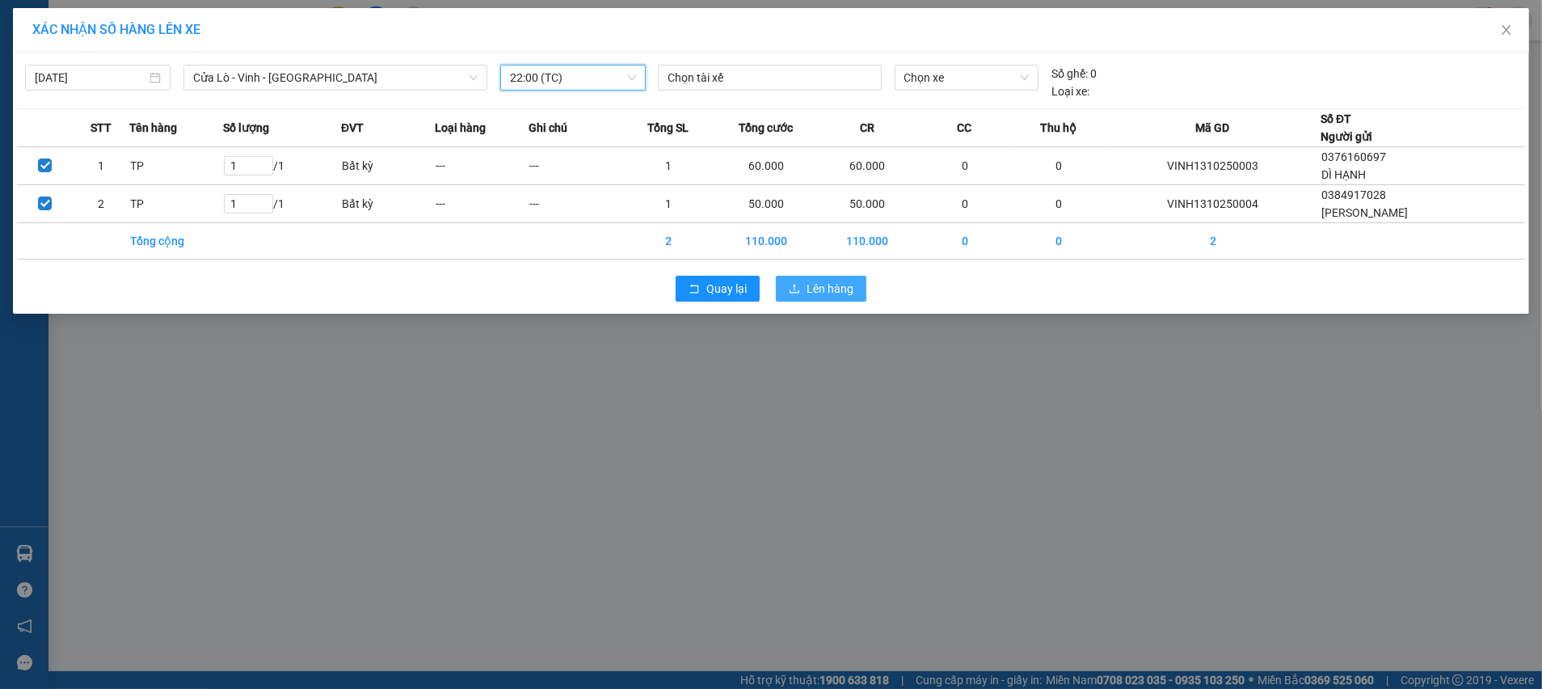
click at [820, 286] on span "Lên hàng" at bounding box center [830, 289] width 47 height 18
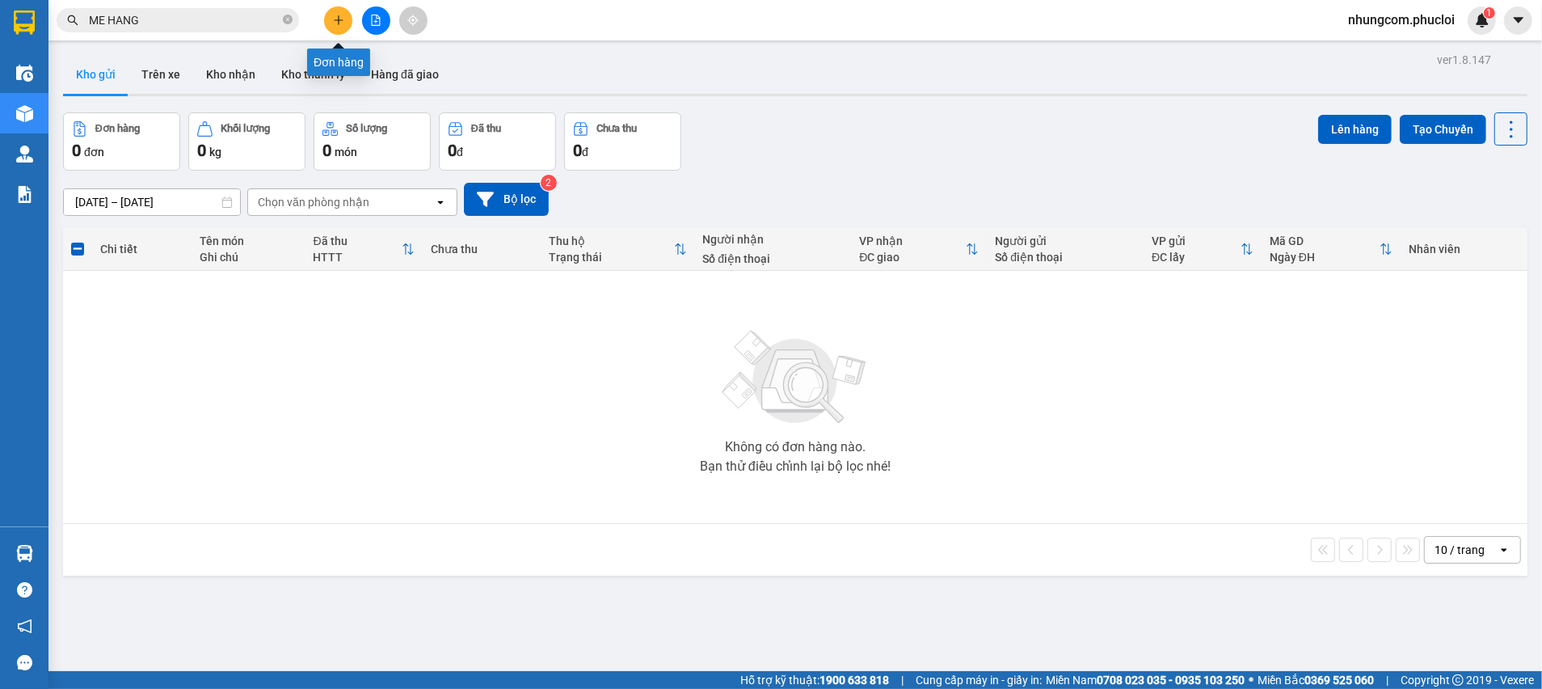
click at [341, 25] on icon "plus" at bounding box center [338, 20] width 11 height 11
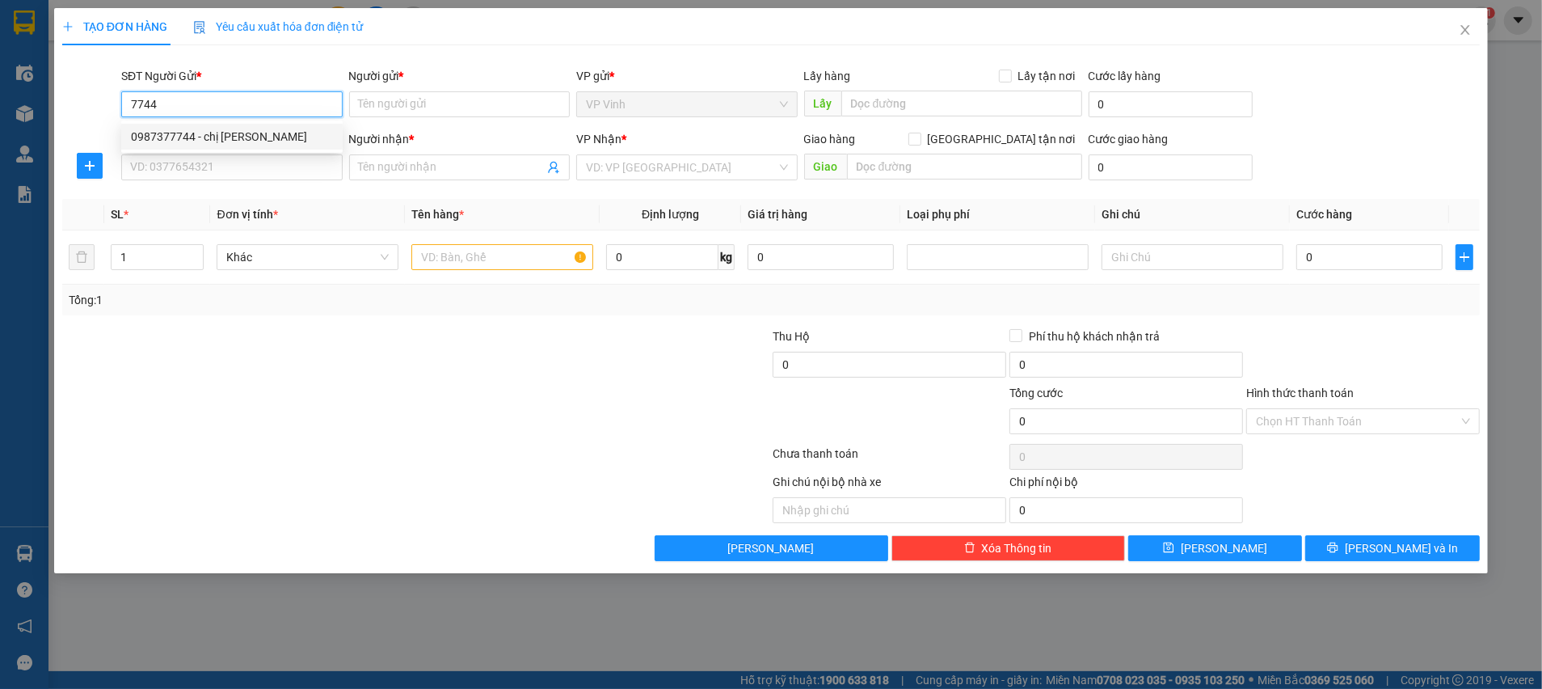
click at [282, 138] on div "0987377744 - chị [PERSON_NAME]" at bounding box center [232, 137] width 202 height 18
type input "0987377744"
type input "chị [PERSON_NAME]"
type input "0987377744"
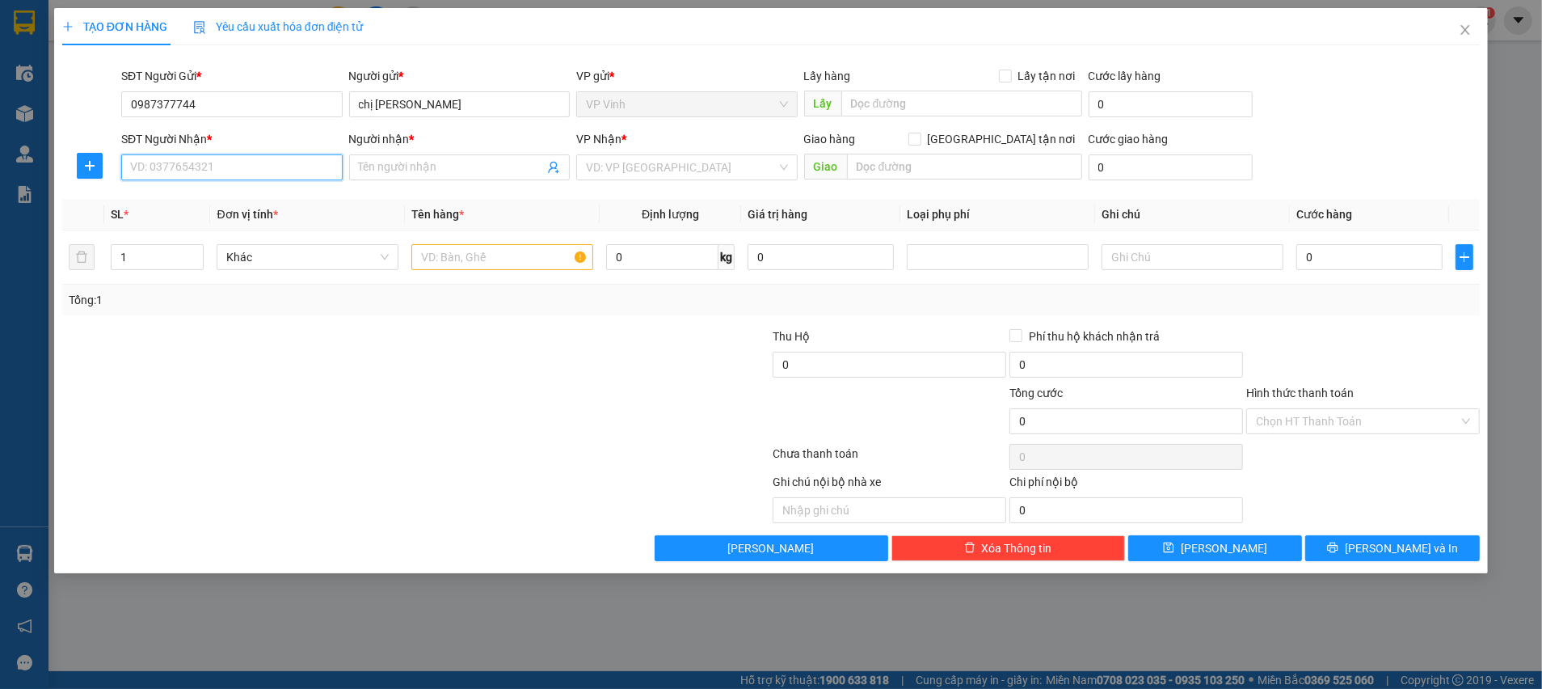
click at [258, 166] on input "SĐT Người Nhận *" at bounding box center [231, 167] width 221 height 26
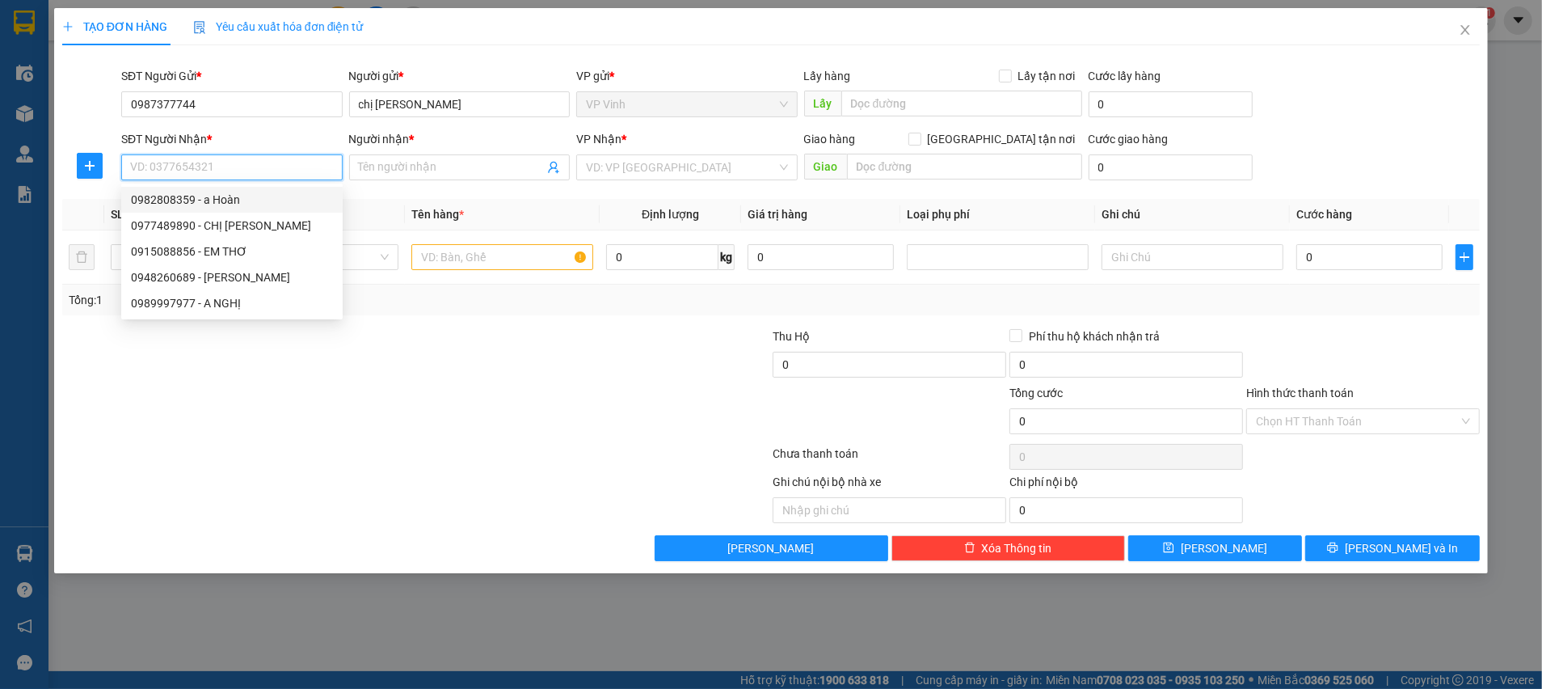
click at [233, 204] on div "0982808359 - a Hoàn" at bounding box center [232, 200] width 202 height 18
type input "0982808359"
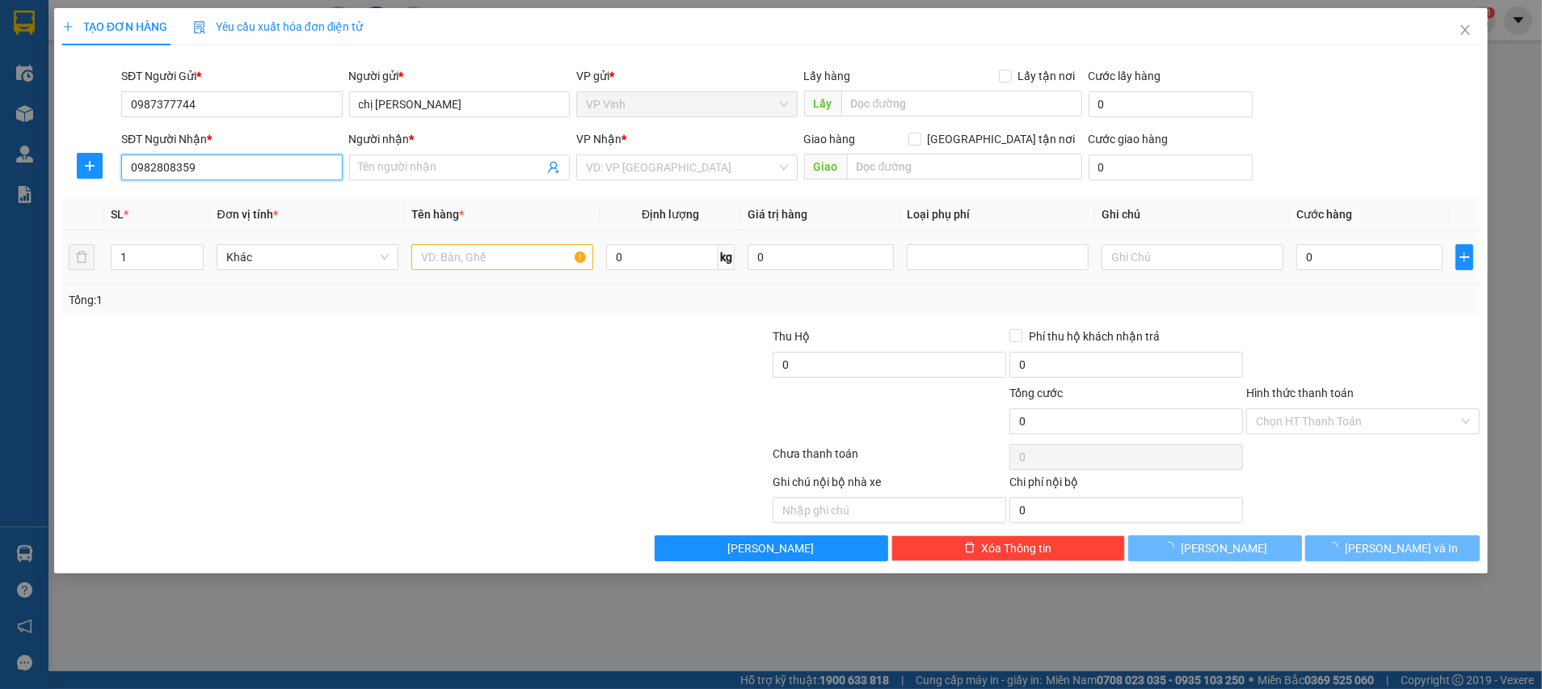
type input "a Hoàn"
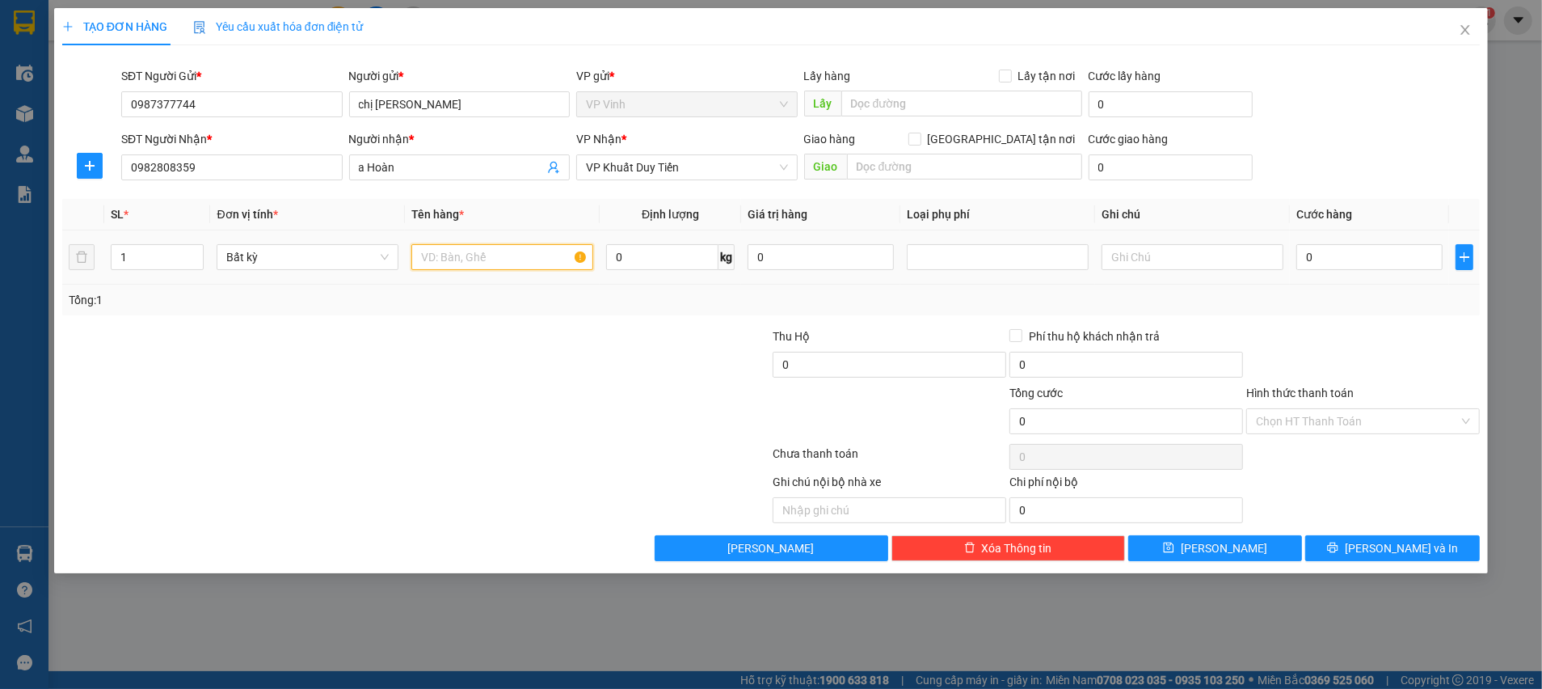
click at [546, 255] on input "text" at bounding box center [502, 257] width 182 height 26
type input "hs"
click at [1372, 251] on input "0" at bounding box center [1369, 257] width 146 height 26
type input "3"
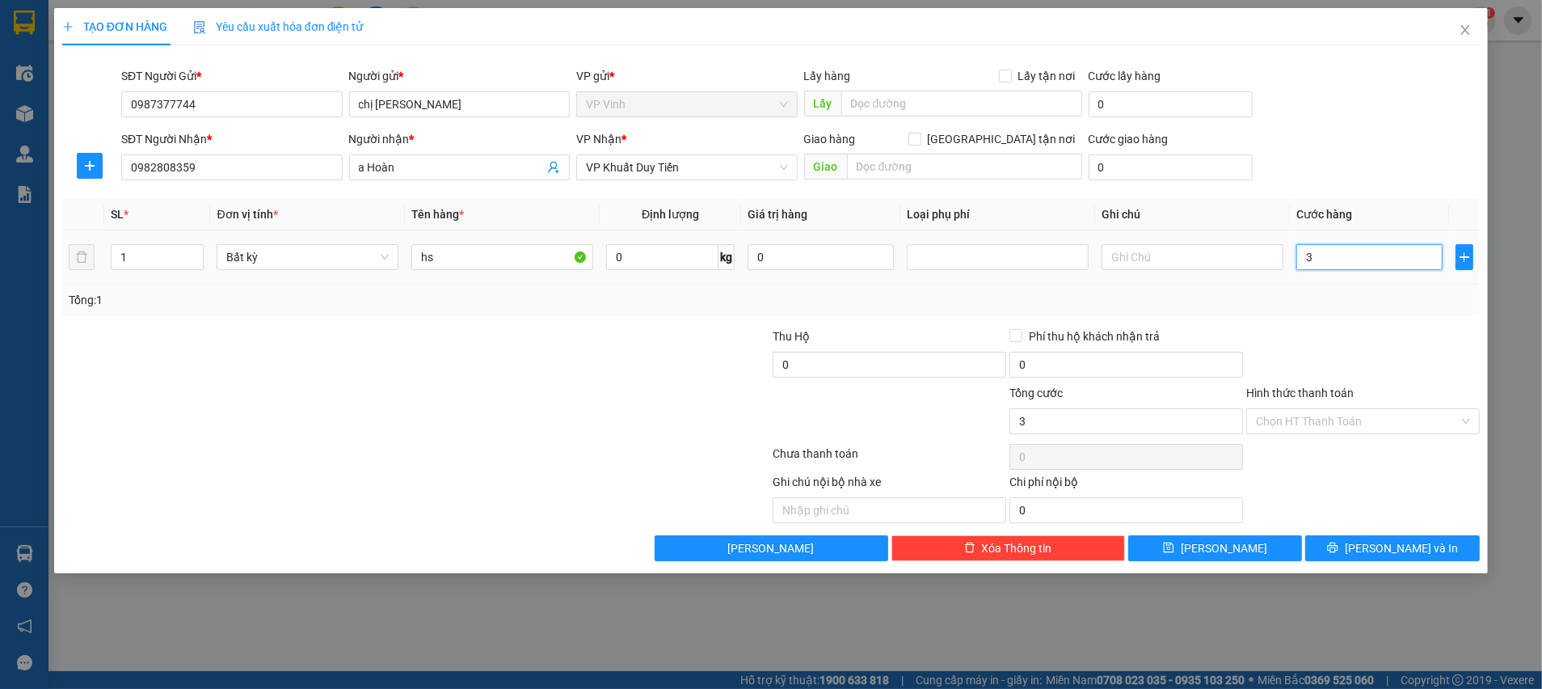
type input "3"
type input "30"
type input "30.000"
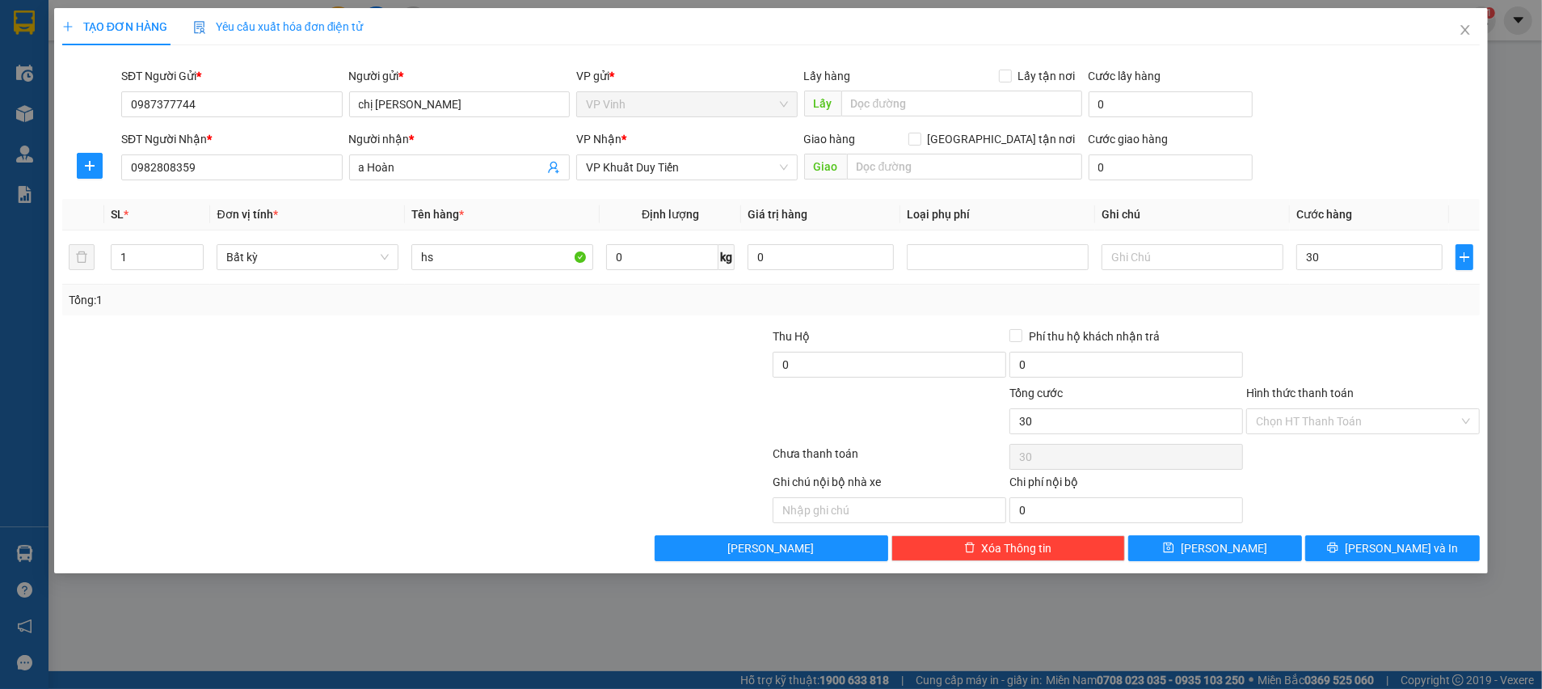
type input "30.000"
click at [1338, 335] on div at bounding box center [1363, 355] width 237 height 57
click at [1343, 424] on input "Hình thức thanh toán" at bounding box center [1357, 421] width 203 height 24
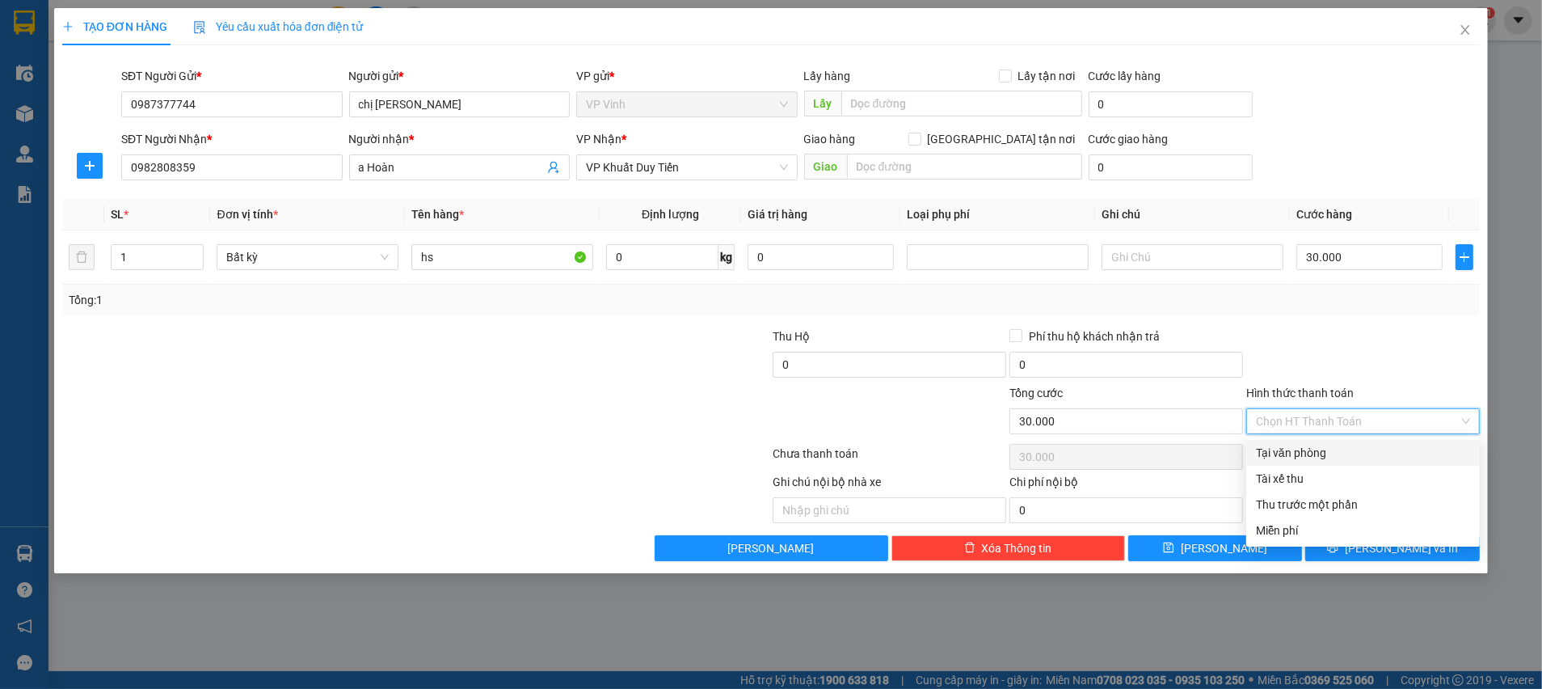
drag, startPoint x: 1310, startPoint y: 447, endPoint x: 1321, endPoint y: 462, distance: 17.9
click at [1309, 447] on div "Tại văn phòng" at bounding box center [1363, 453] width 214 height 18
type input "0"
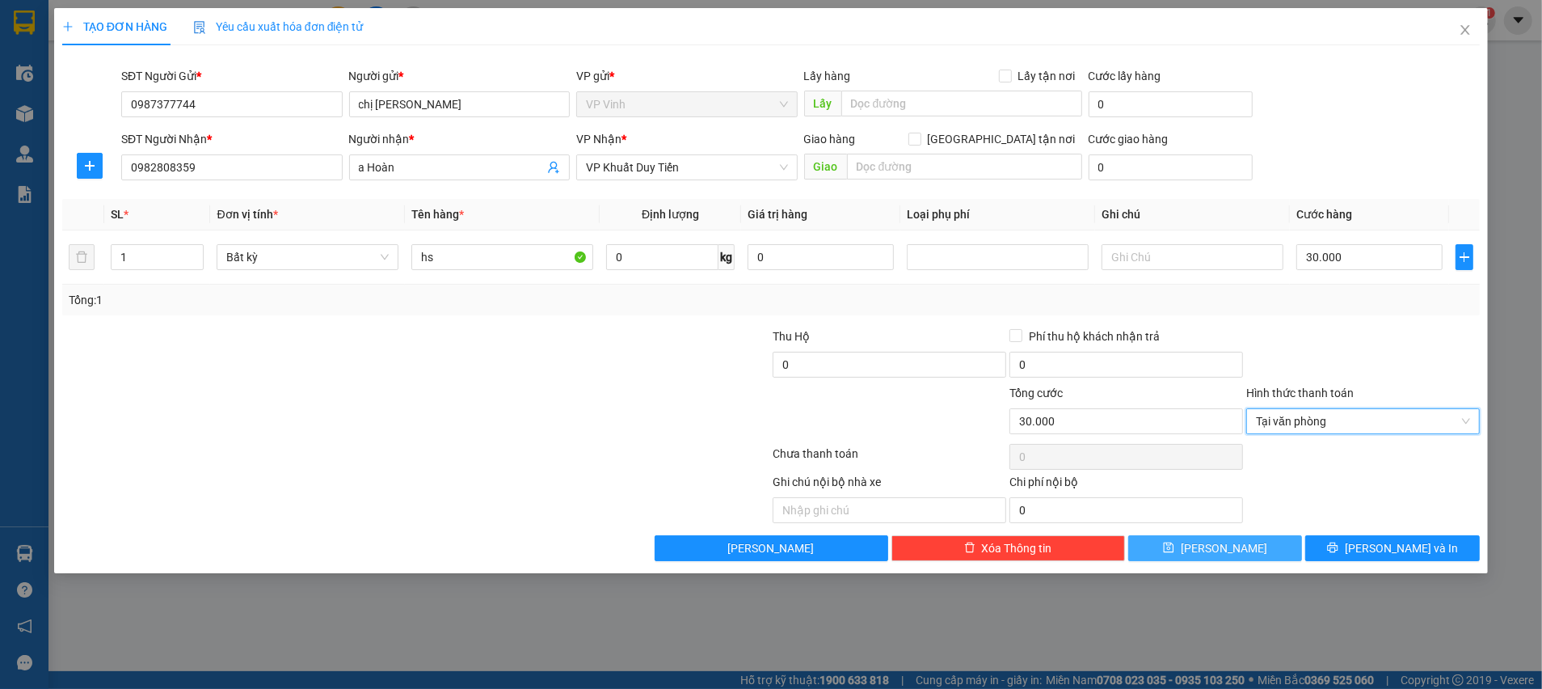
click at [1233, 553] on span "[PERSON_NAME]" at bounding box center [1224, 548] width 86 height 18
type input "0"
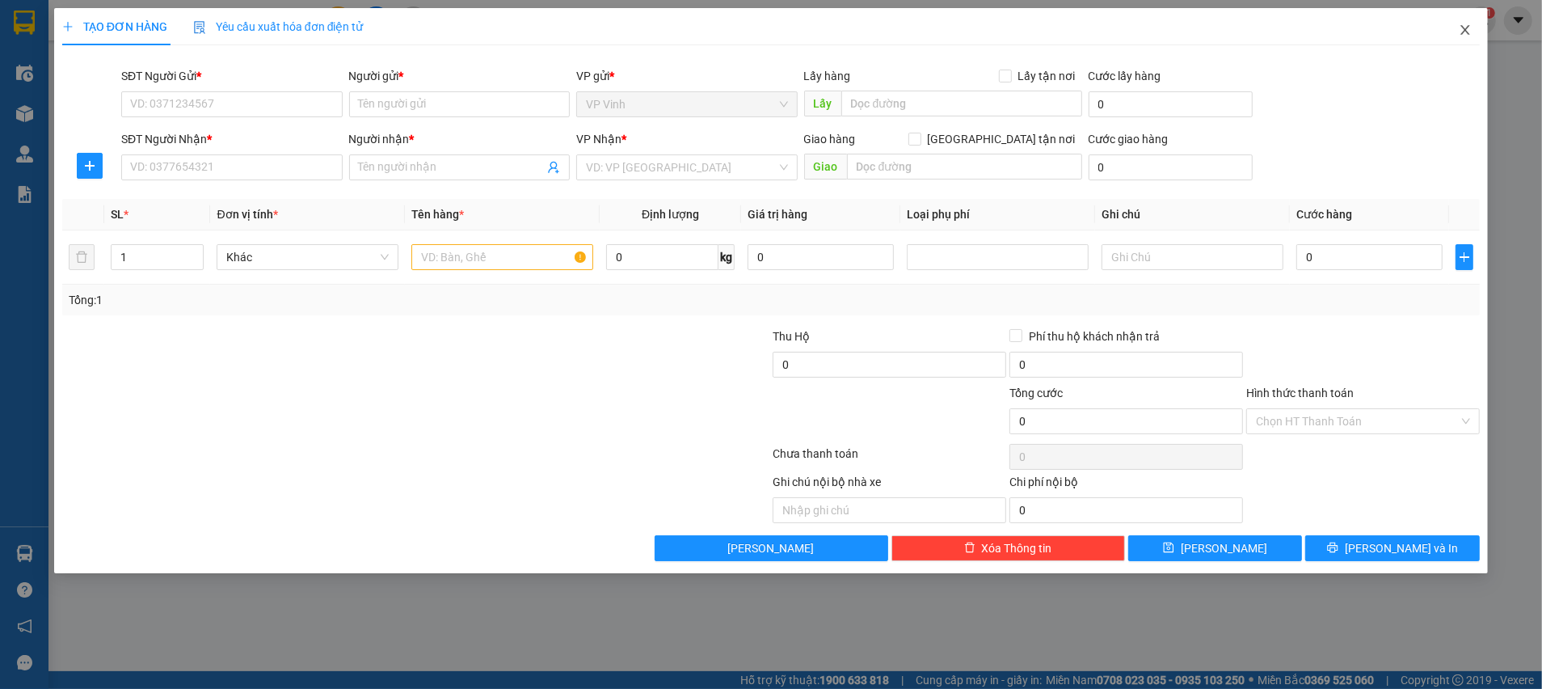
drag, startPoint x: 1472, startPoint y: 32, endPoint x: 0, endPoint y: 242, distance: 1486.6
click at [1472, 31] on span "Close" at bounding box center [1465, 30] width 45 height 45
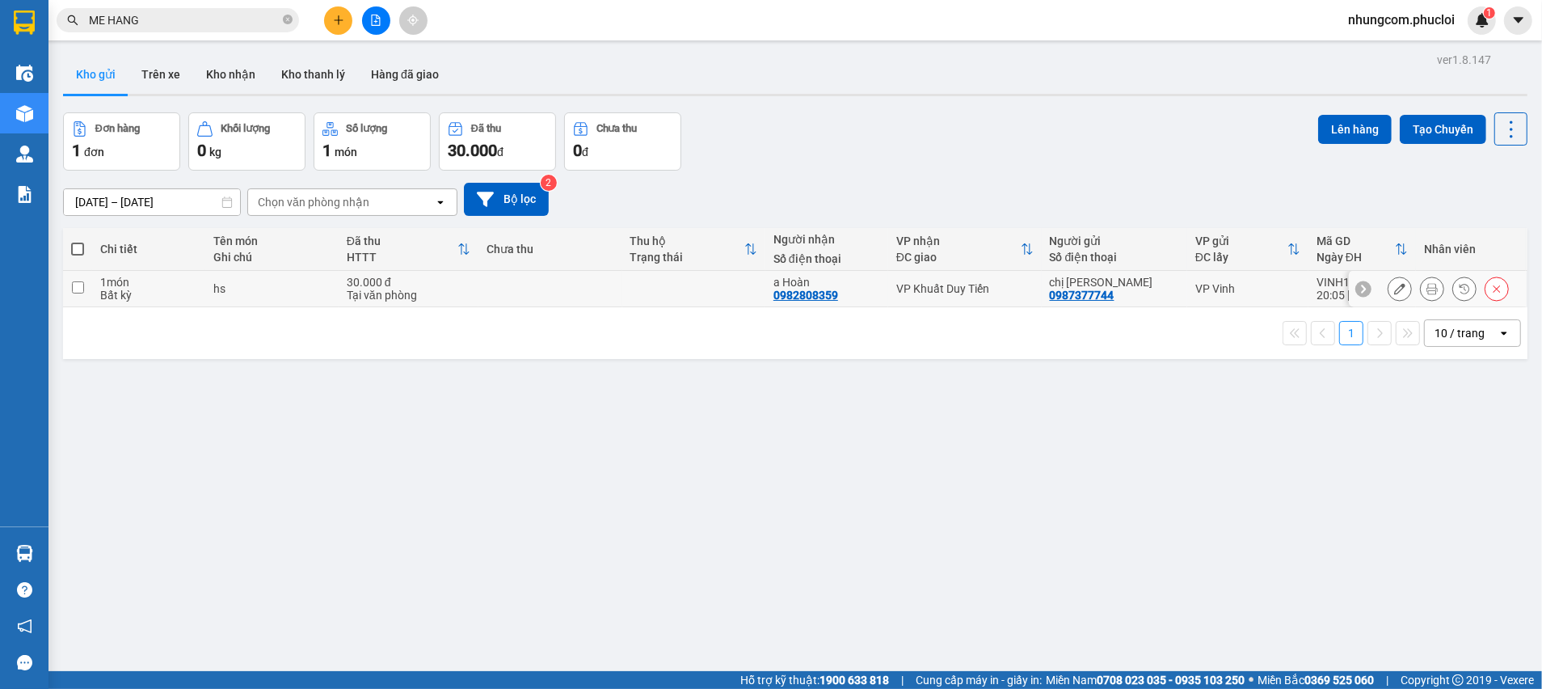
click at [70, 285] on td at bounding box center [77, 289] width 29 height 36
checkbox input "true"
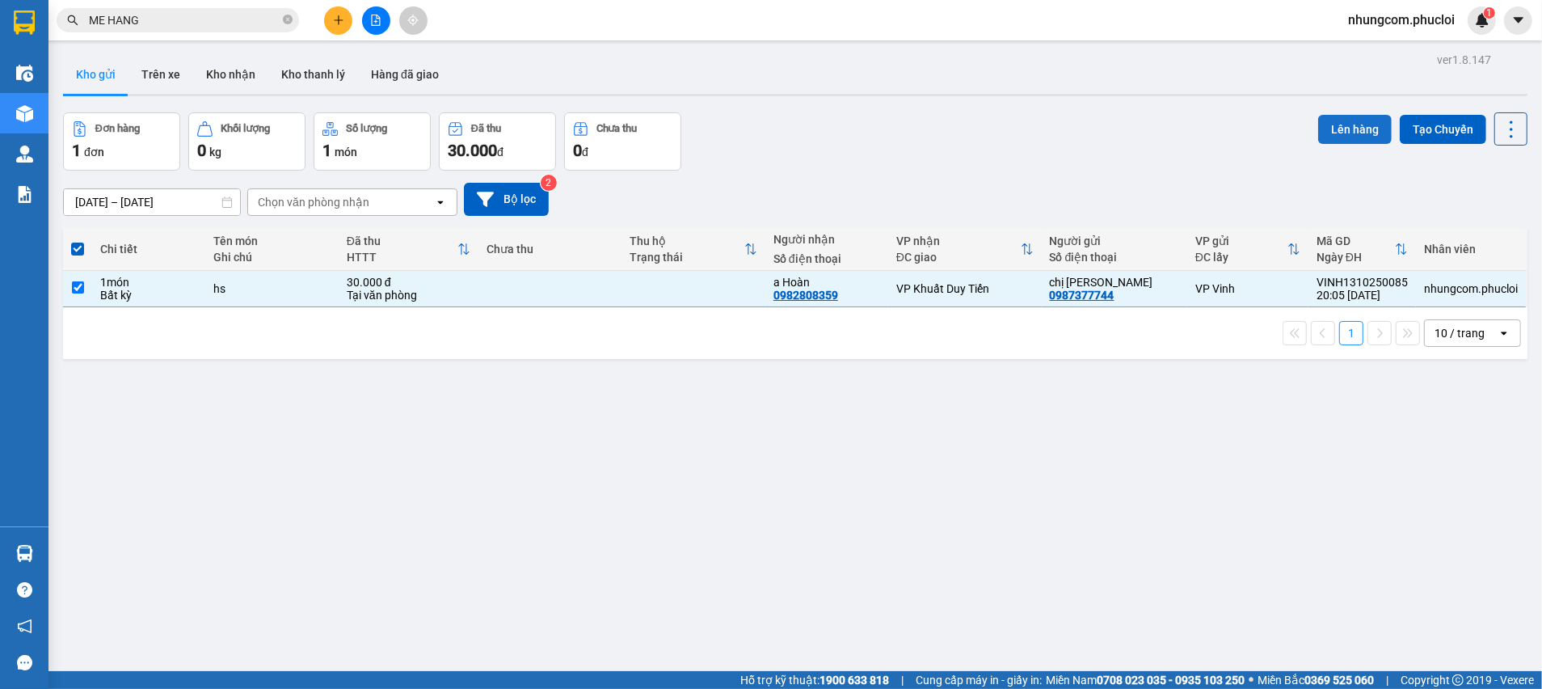
click at [1326, 124] on button "Lên hàng" at bounding box center [1355, 129] width 74 height 29
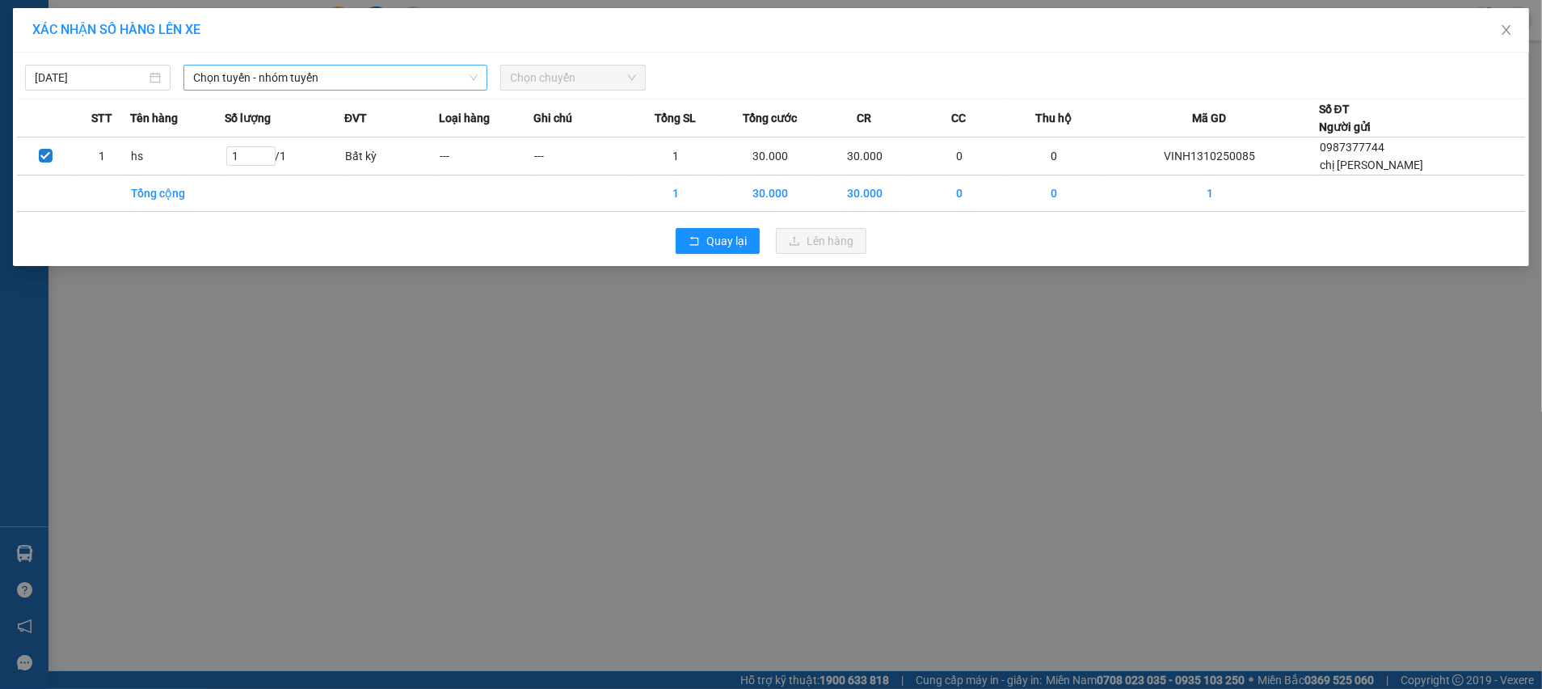
click at [388, 66] on span "Chọn tuyến - nhóm tuyến" at bounding box center [335, 77] width 285 height 24
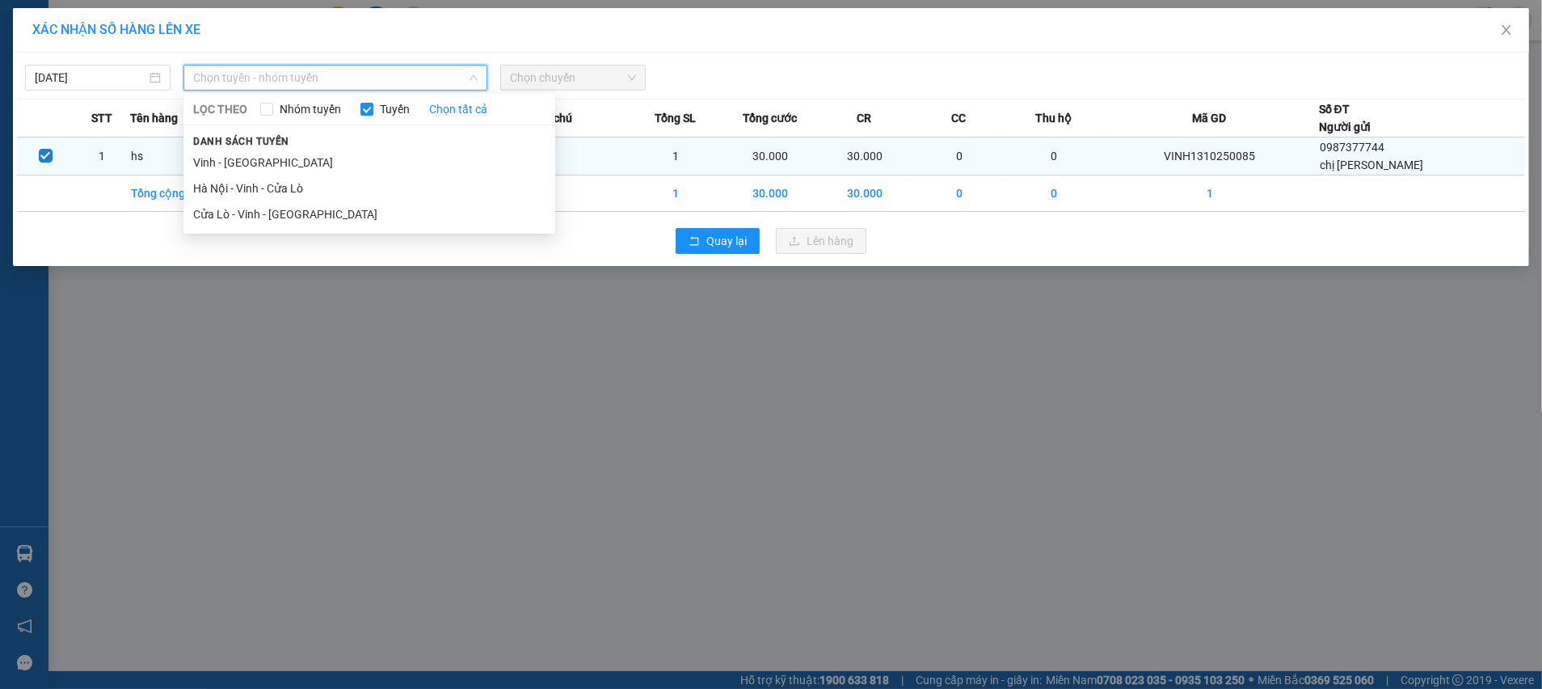
drag, startPoint x: 222, startPoint y: 212, endPoint x: 462, endPoint y: 156, distance: 246.4
click at [226, 213] on li "Cửa Lò - Vinh - [GEOGRAPHIC_DATA]" at bounding box center [369, 214] width 372 height 26
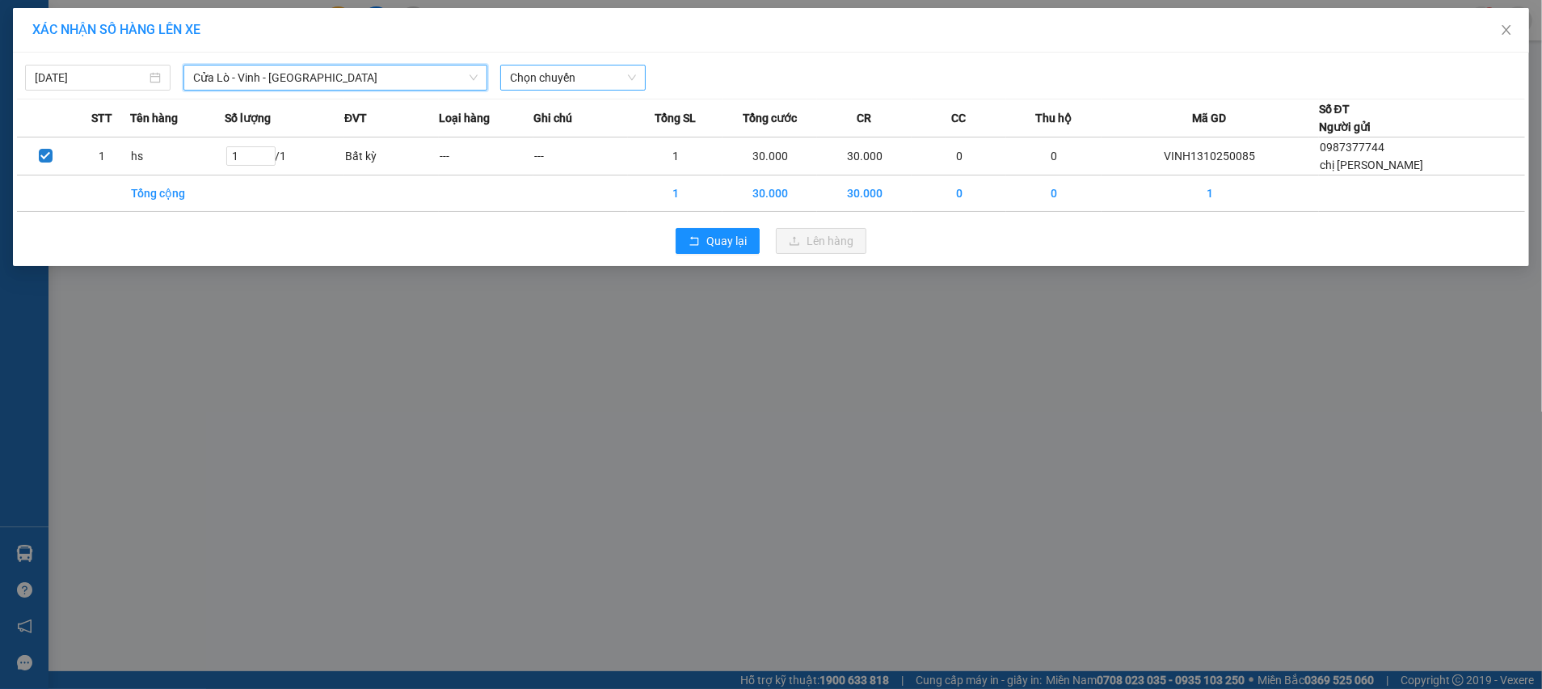
click at [585, 73] on span "Chọn chuyến" at bounding box center [573, 77] width 126 height 24
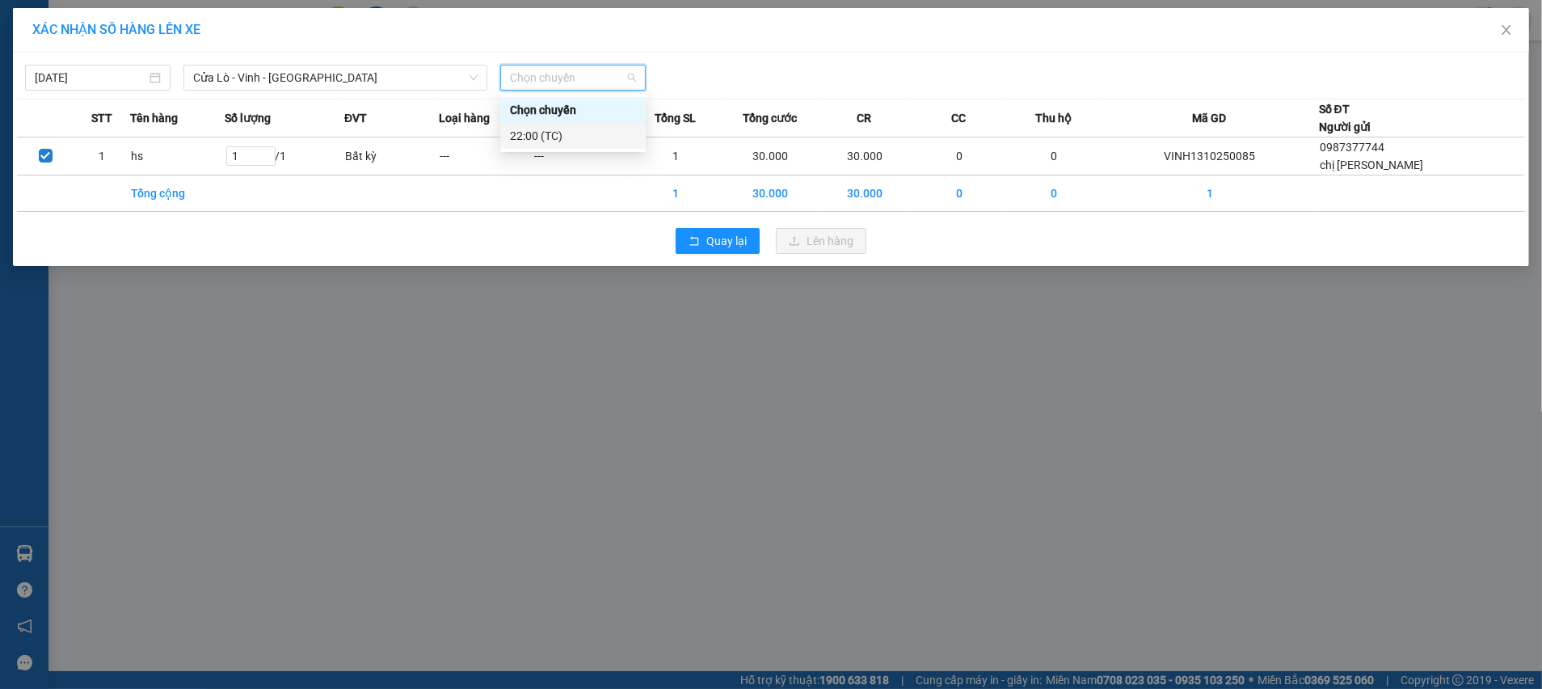
click at [565, 130] on div "22:00 (TC)" at bounding box center [573, 136] width 126 height 18
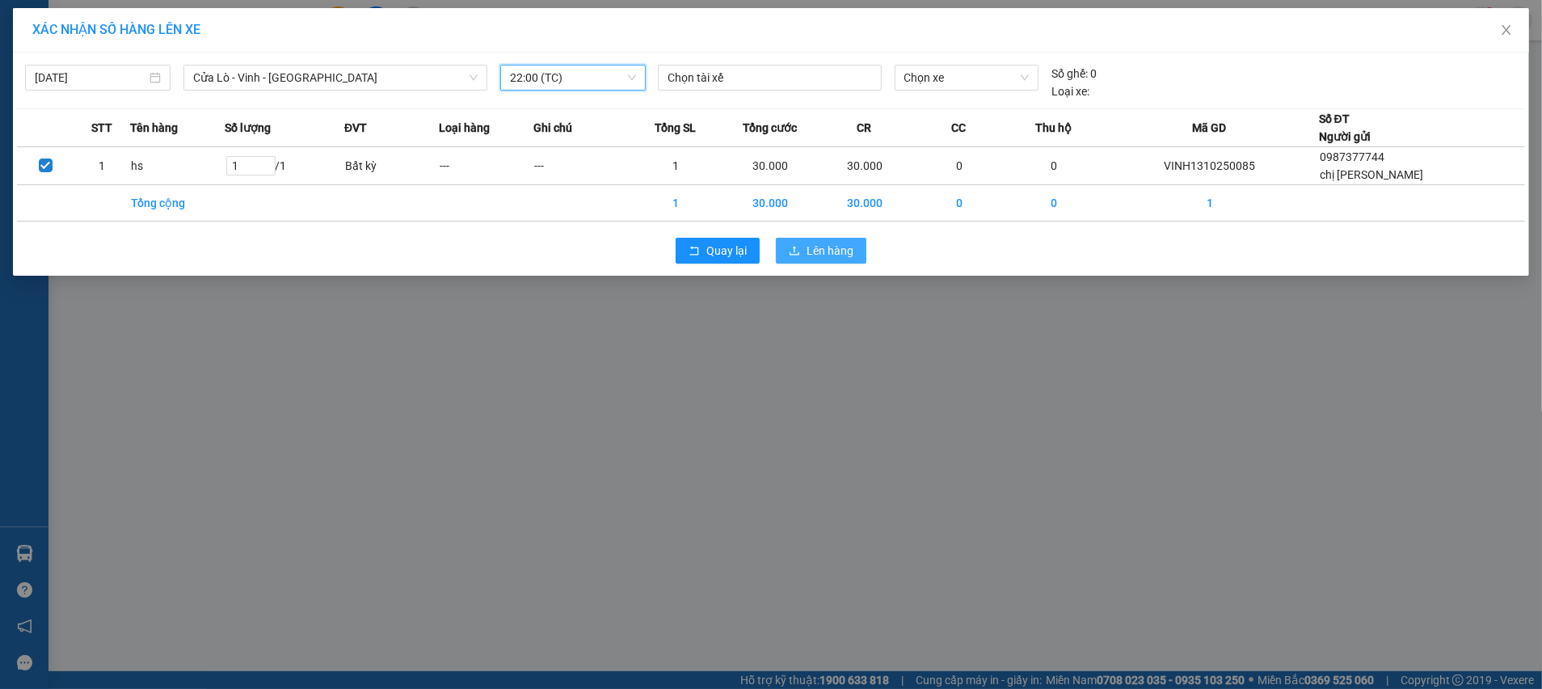
click at [815, 247] on span "Lên hàng" at bounding box center [830, 251] width 47 height 18
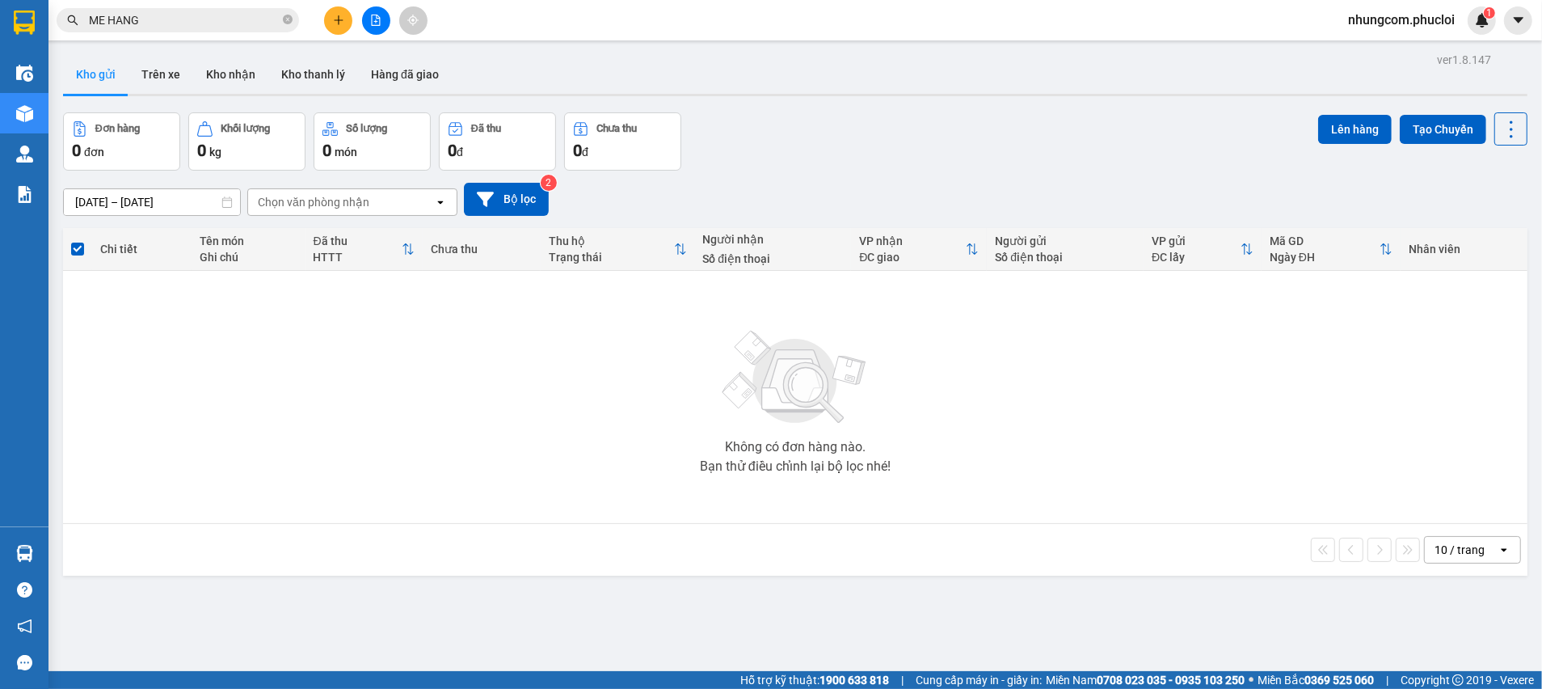
click at [231, 21] on input "ME HANG" at bounding box center [184, 20] width 191 height 18
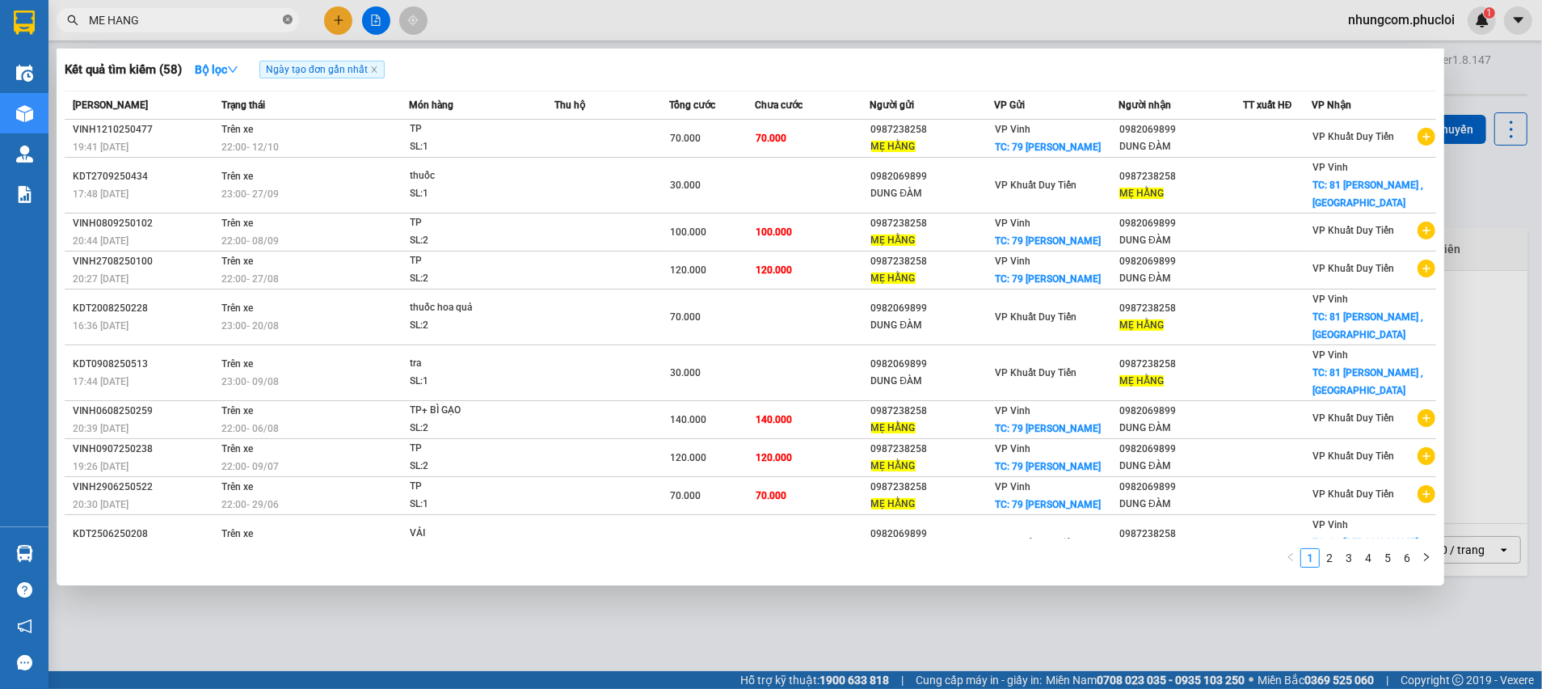
click at [284, 19] on icon "close-circle" at bounding box center [288, 20] width 10 height 10
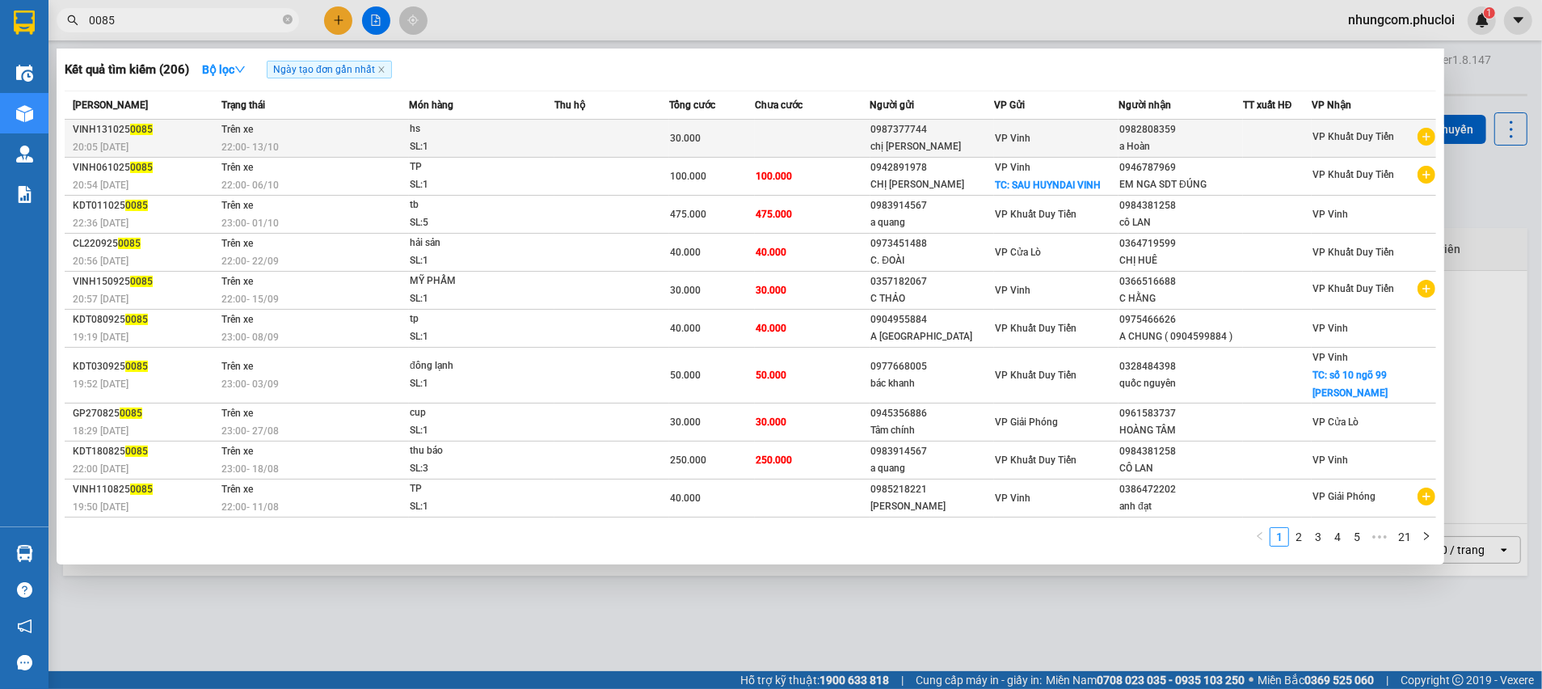
type input "0085"
click at [949, 133] on div "0987377744" at bounding box center [932, 129] width 123 height 17
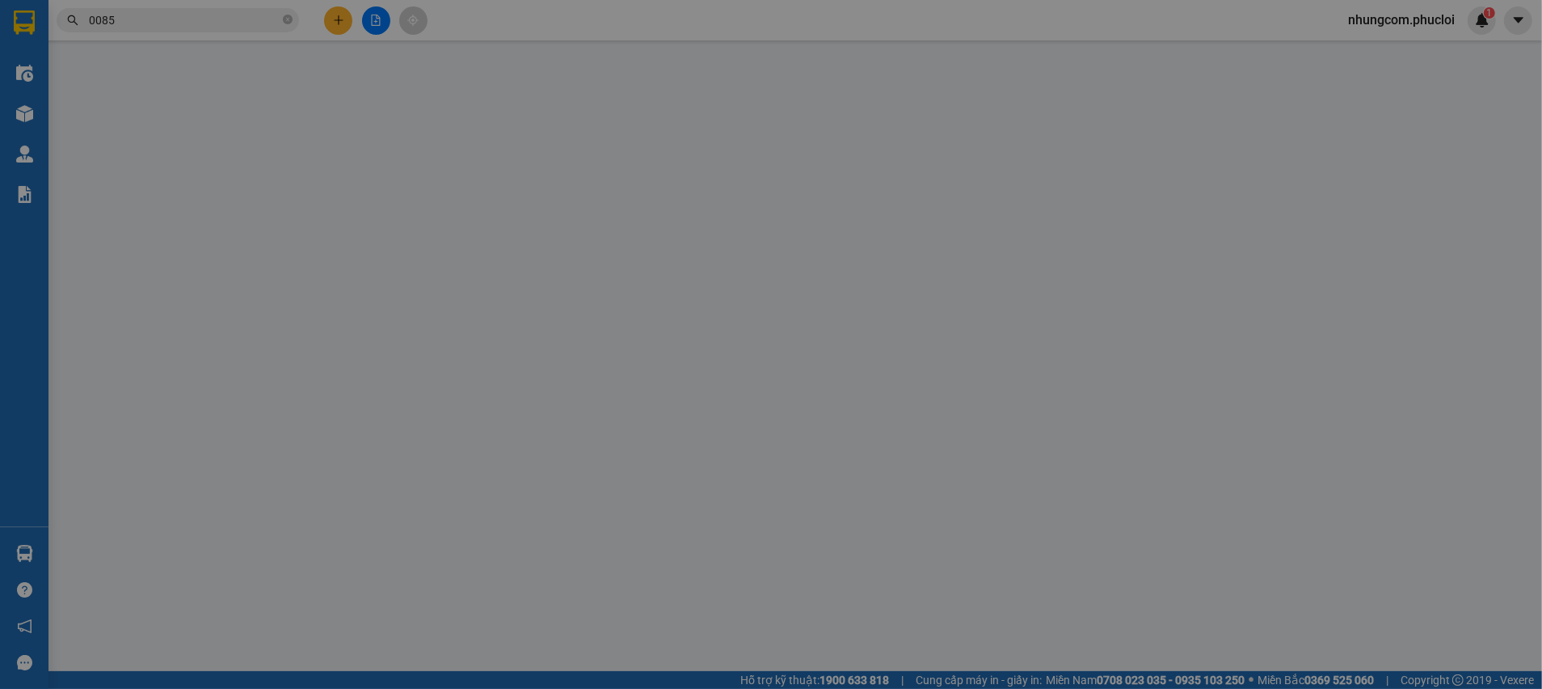
type input "0987377744"
type input "chị [PERSON_NAME]"
type input "0982808359"
type input "a Hoàn"
type input "0"
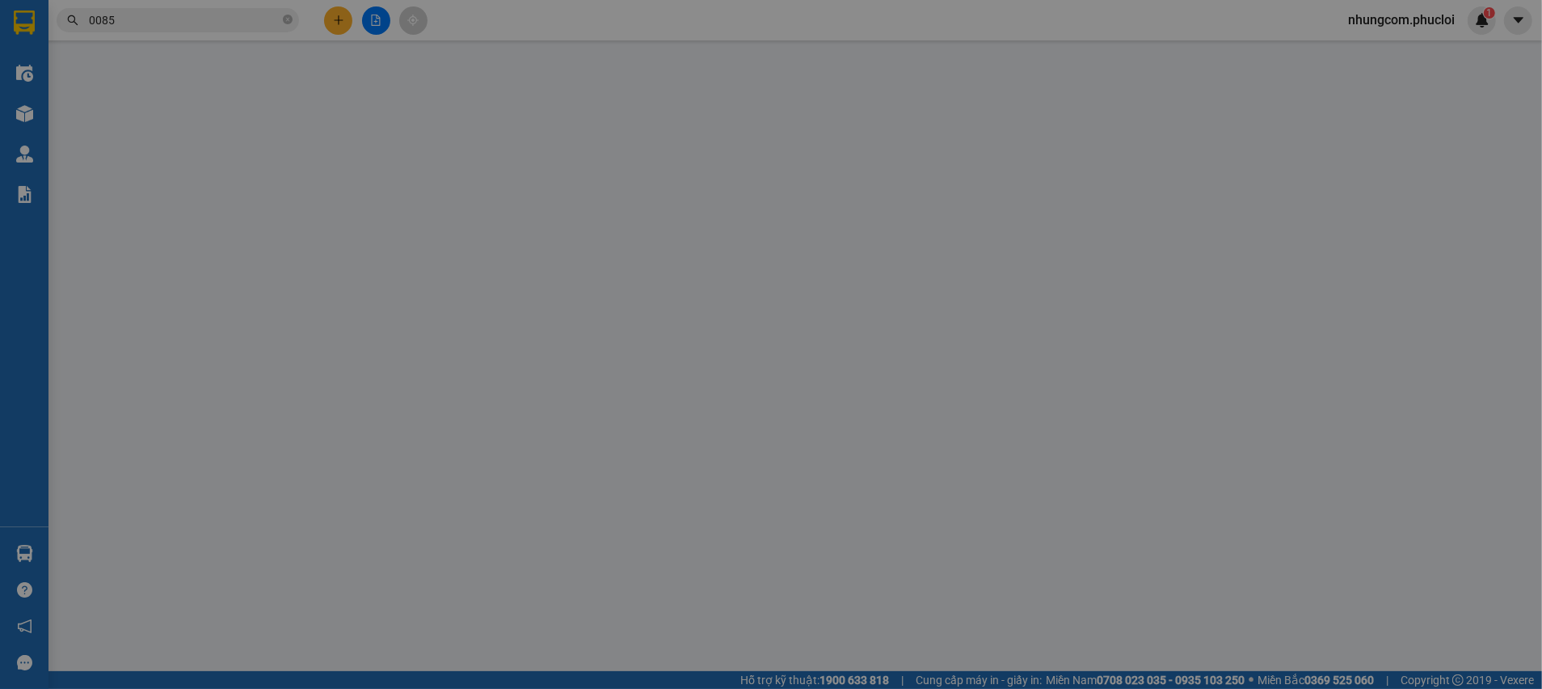
type input "30.000"
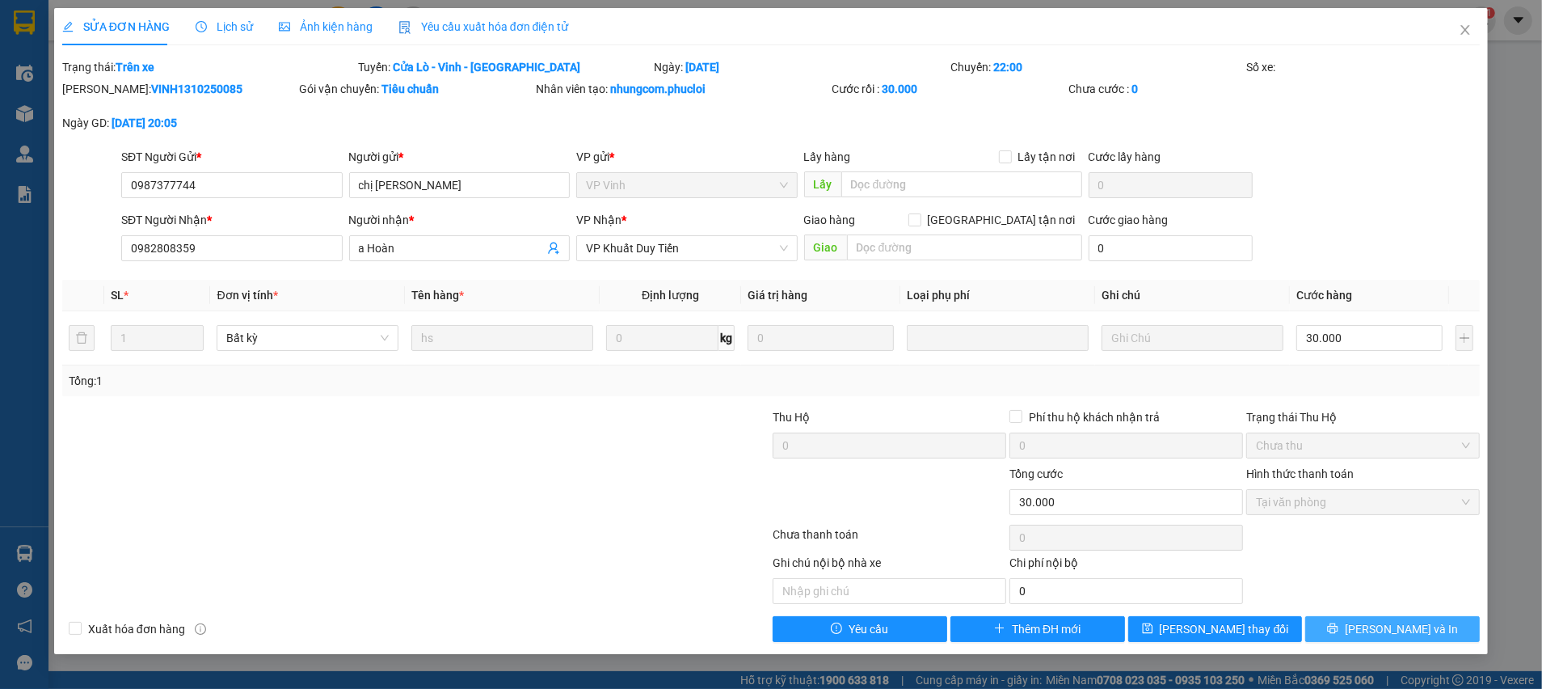
click at [1388, 626] on span "[PERSON_NAME] và In" at bounding box center [1401, 629] width 113 height 18
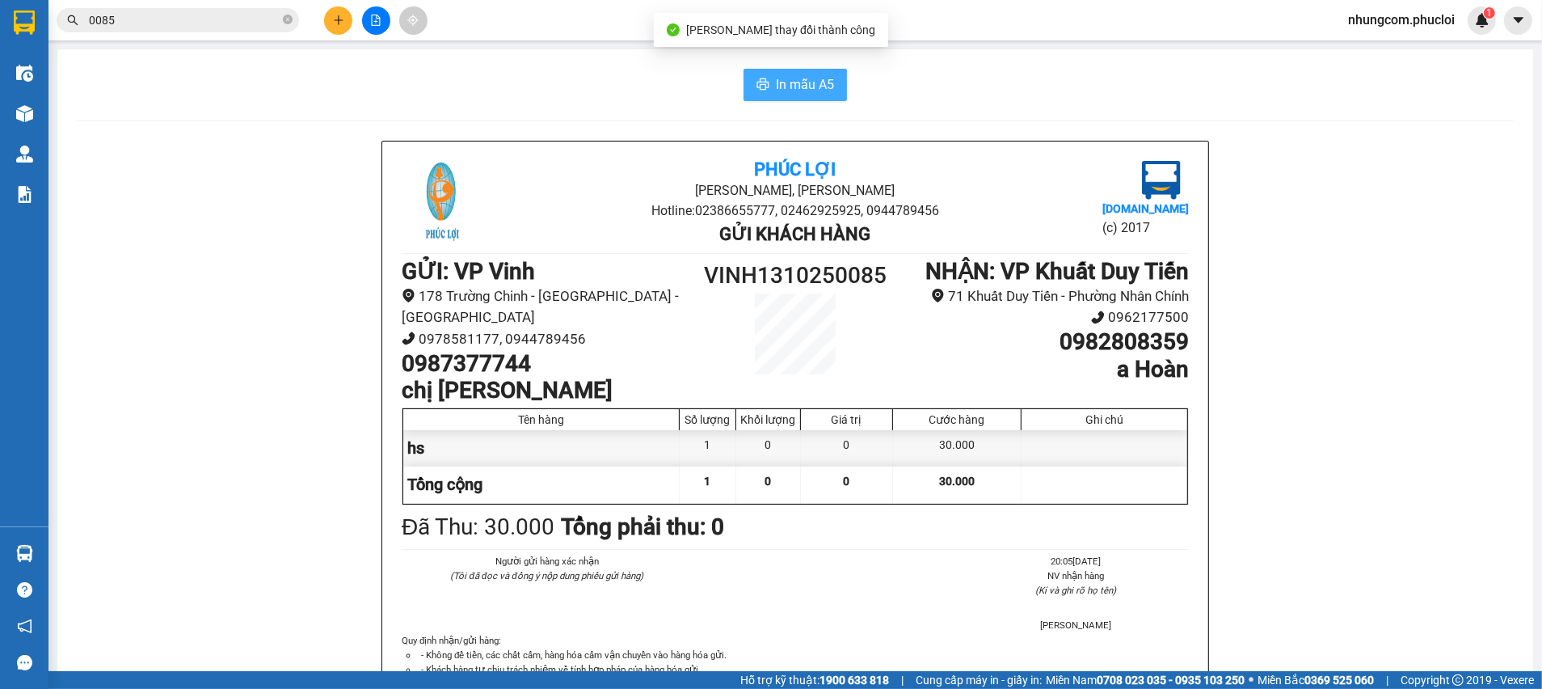
click at [781, 91] on span "In mẫu A5" at bounding box center [805, 84] width 58 height 20
